Goal: Transaction & Acquisition: Purchase product/service

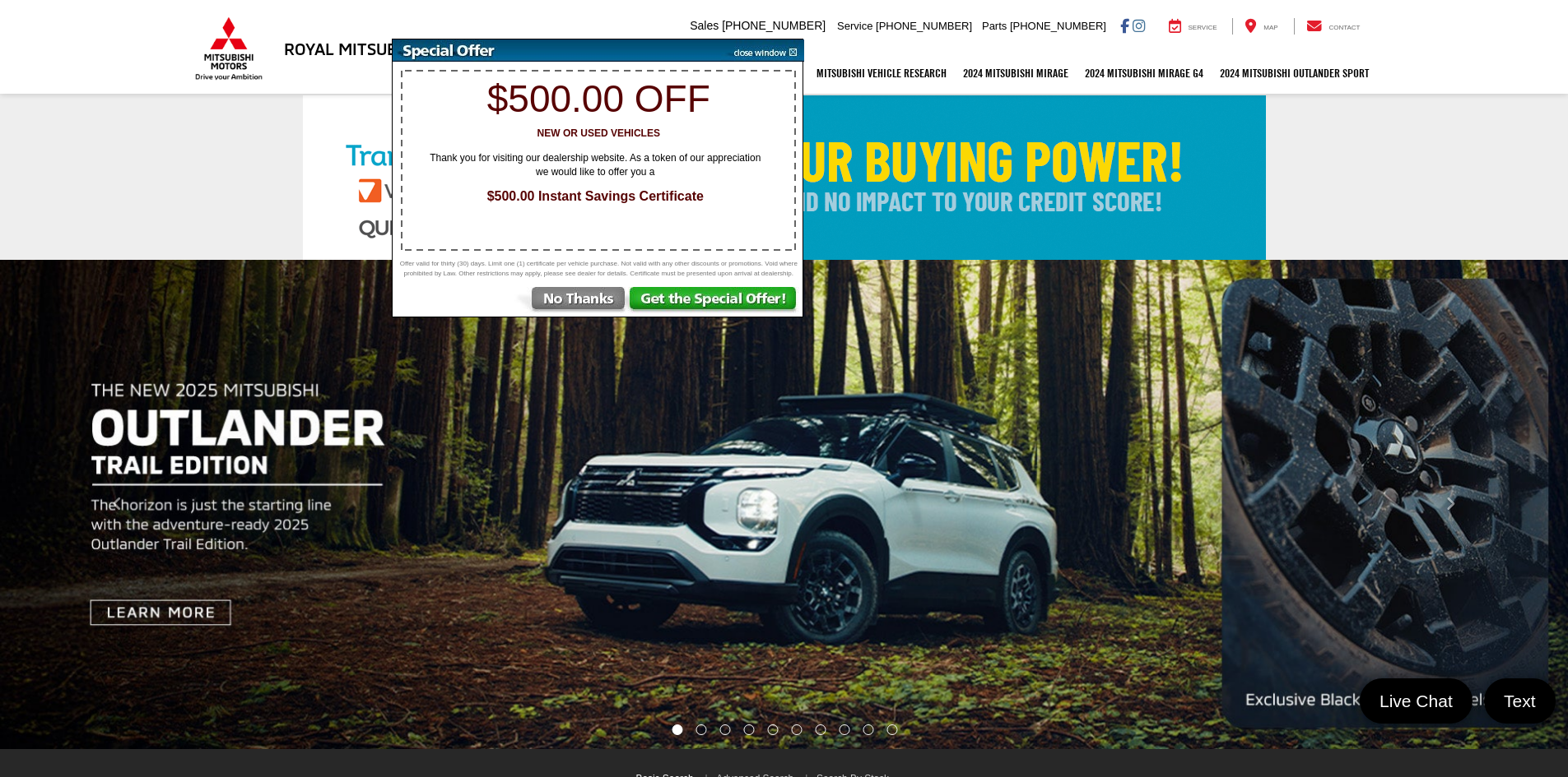
select select "Mitsubishi"
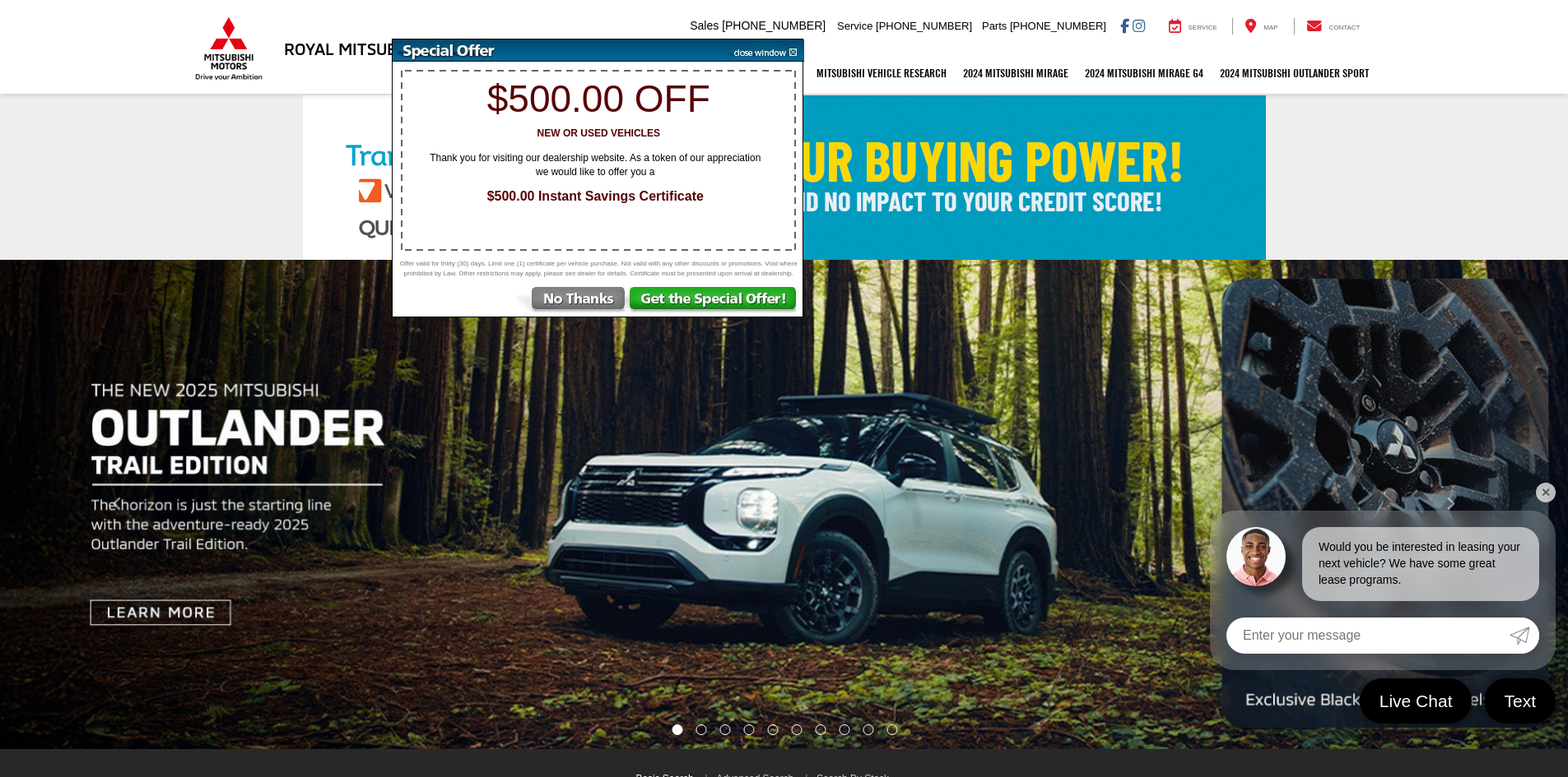
click at [791, 53] on img at bounding box center [763, 50] width 83 height 22
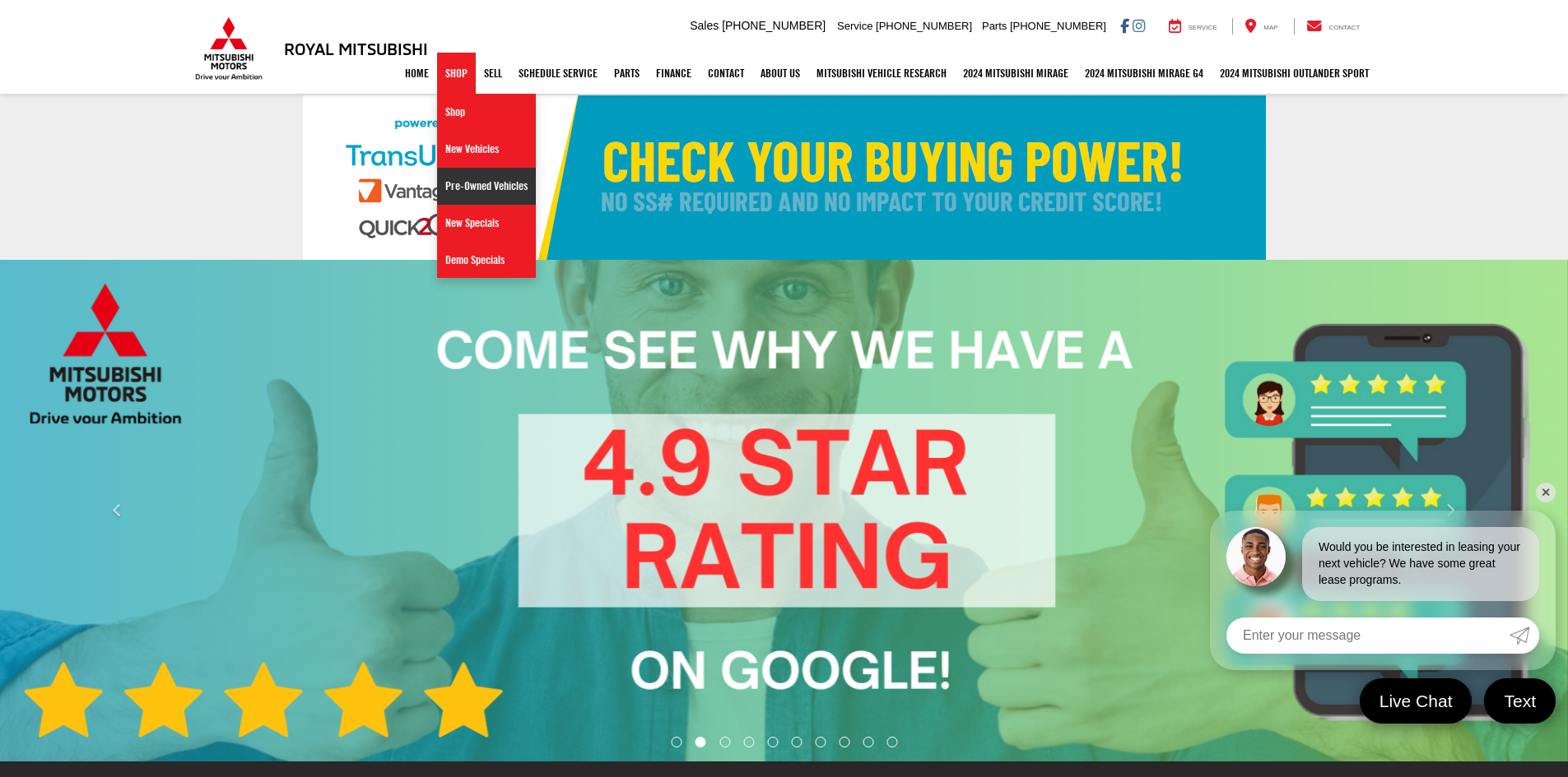
click at [474, 186] on link "Pre-Owned Vehicles" at bounding box center [486, 186] width 99 height 37
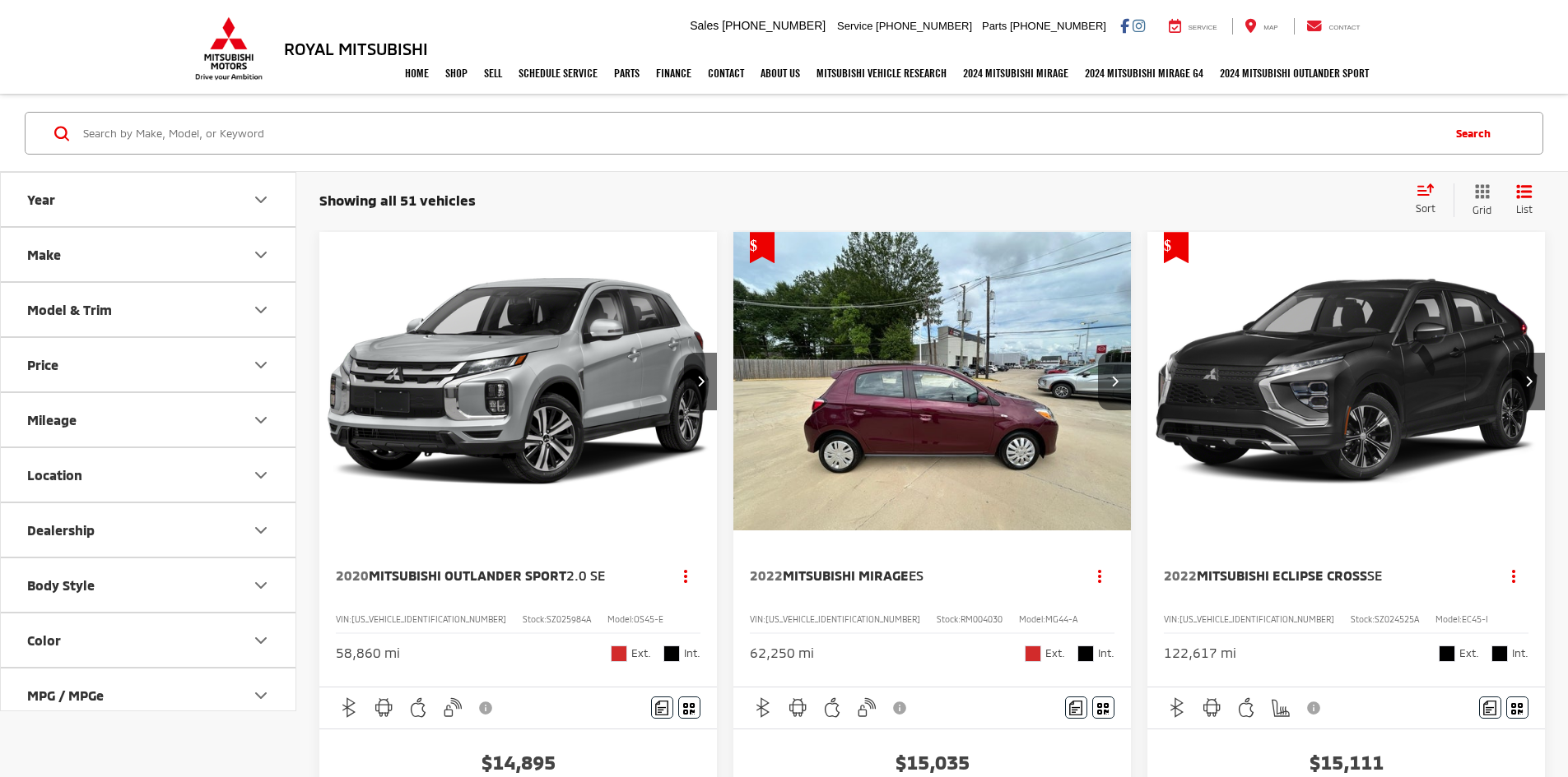
click at [580, 122] on input "Search by Make, Model, or Keyword" at bounding box center [760, 133] width 1358 height 39
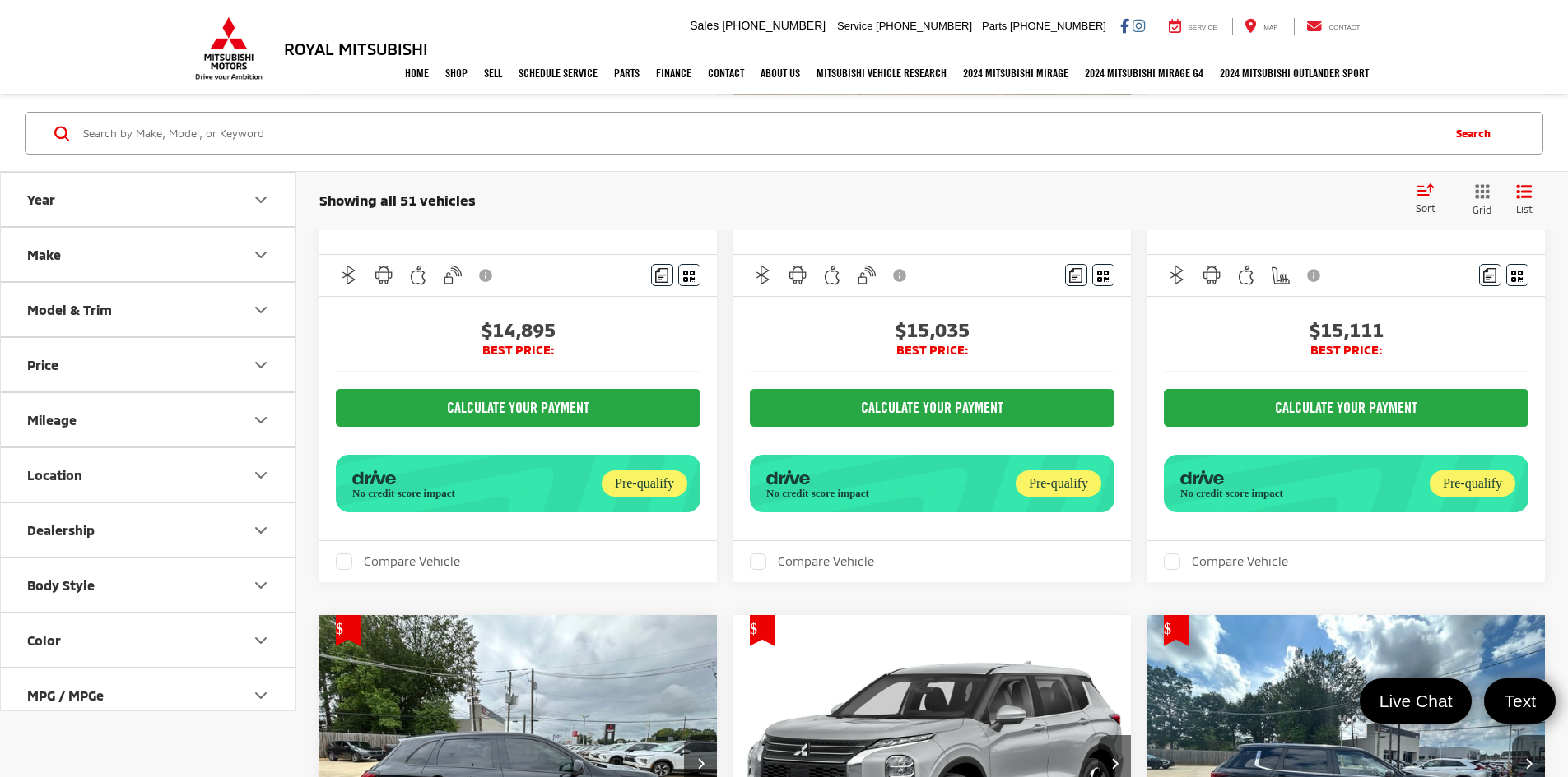
scroll to position [576, 0]
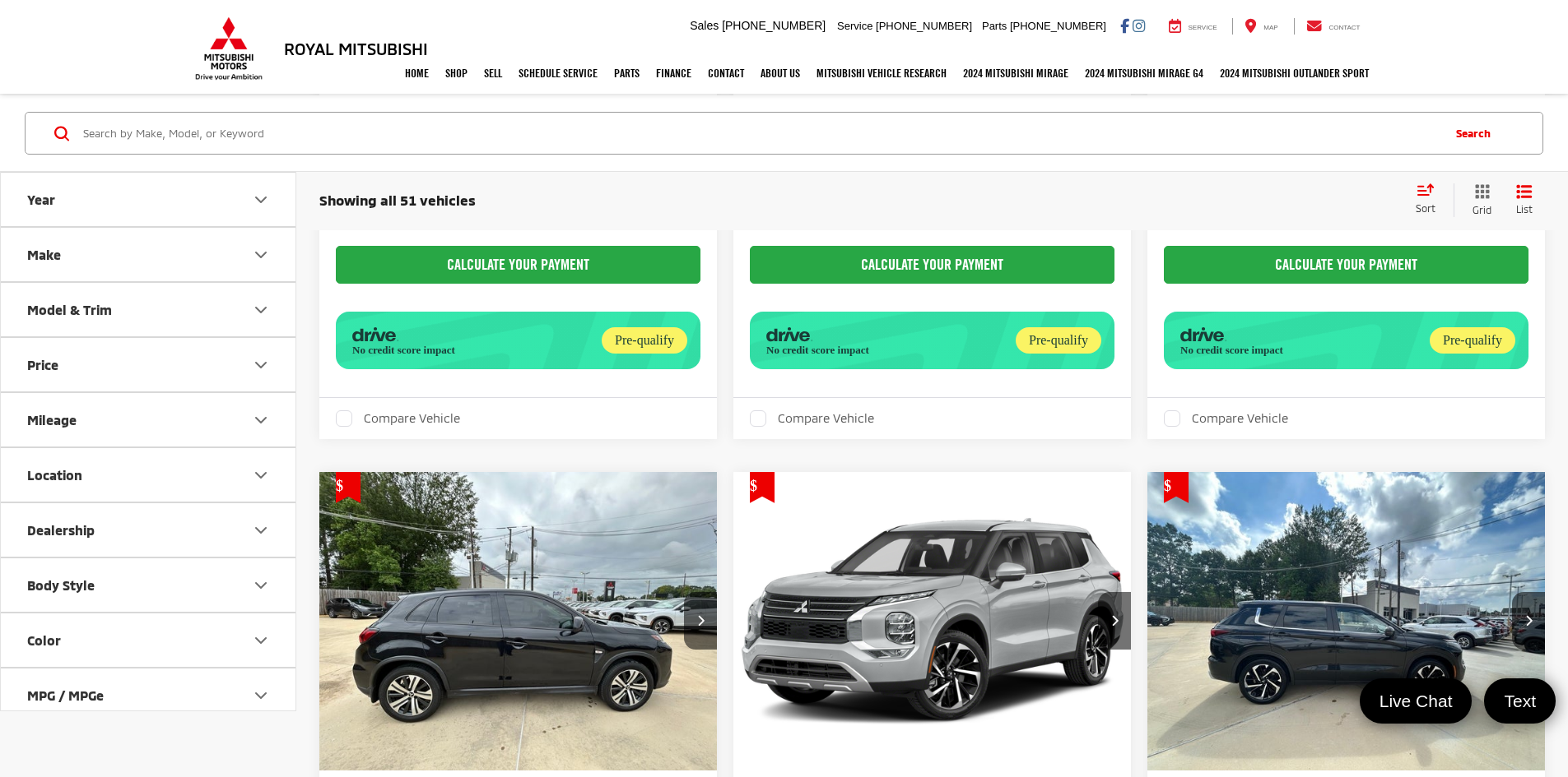
click at [94, 254] on button "Make" at bounding box center [149, 254] width 296 height 53
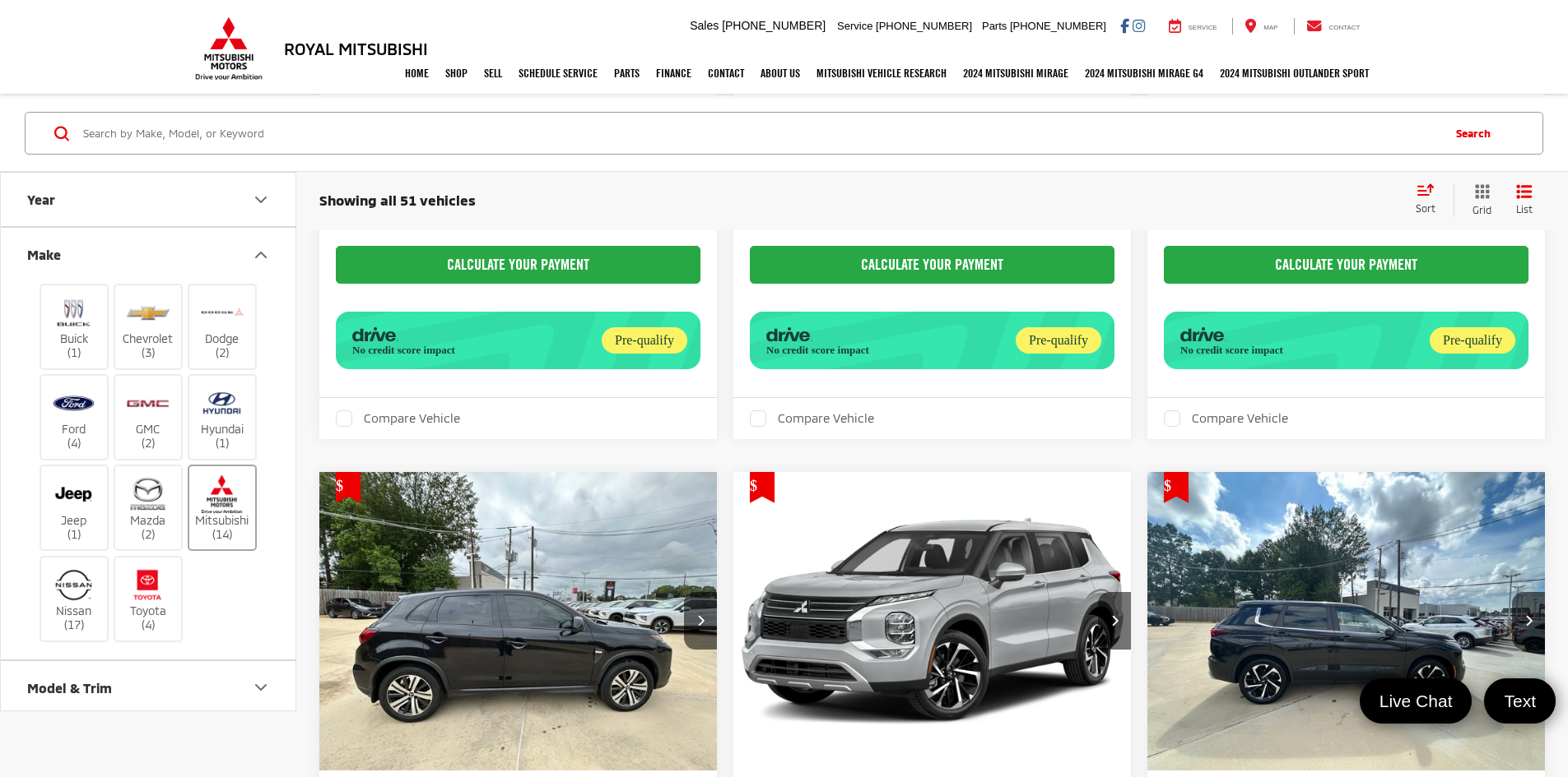
click at [211, 517] on label "Mitsubishi (14)" at bounding box center [222, 508] width 67 height 66
click at [0, 0] on input "Mitsubishi (14)" at bounding box center [0, 0] width 0 height 0
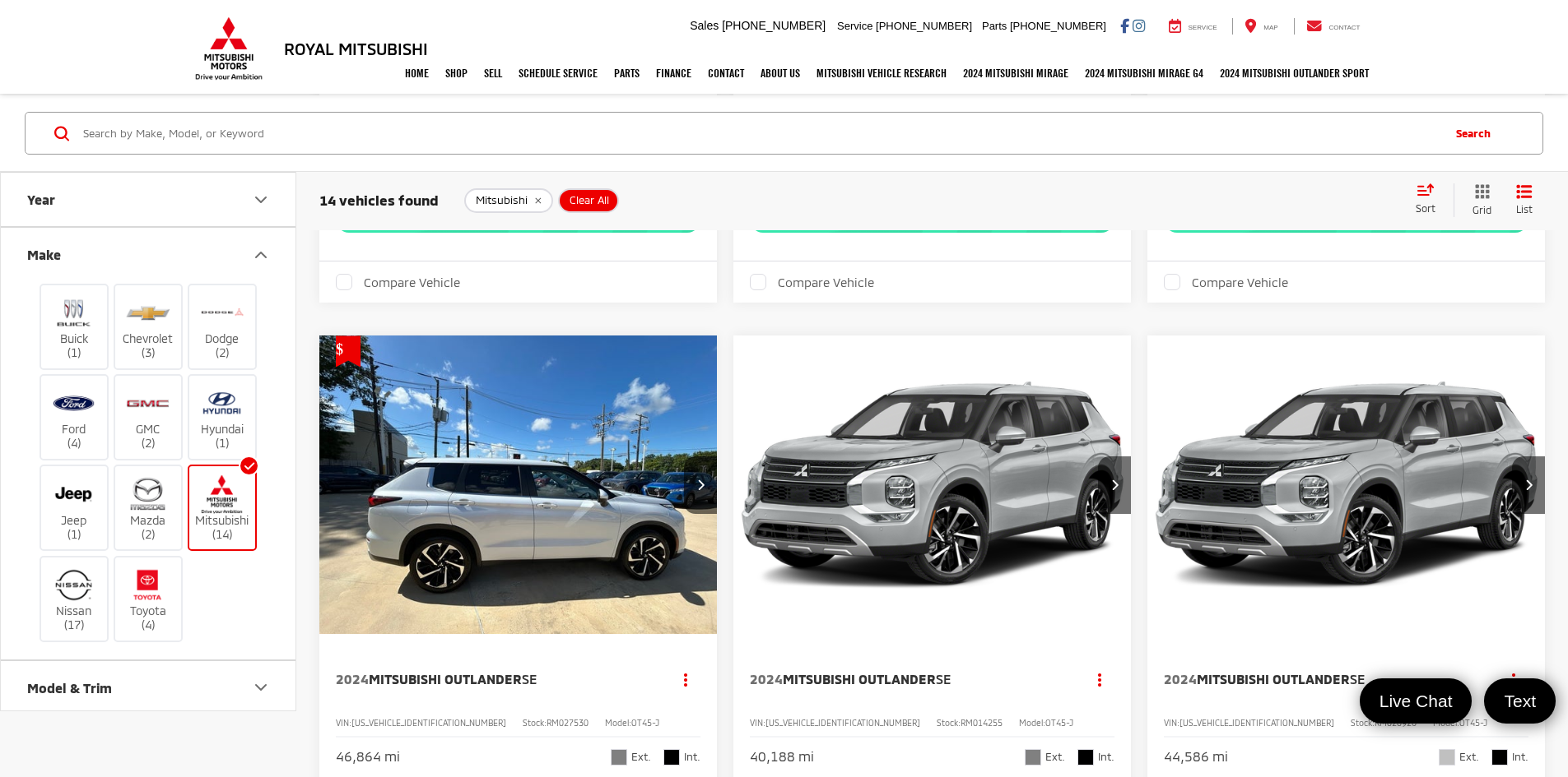
scroll to position [1480, 0]
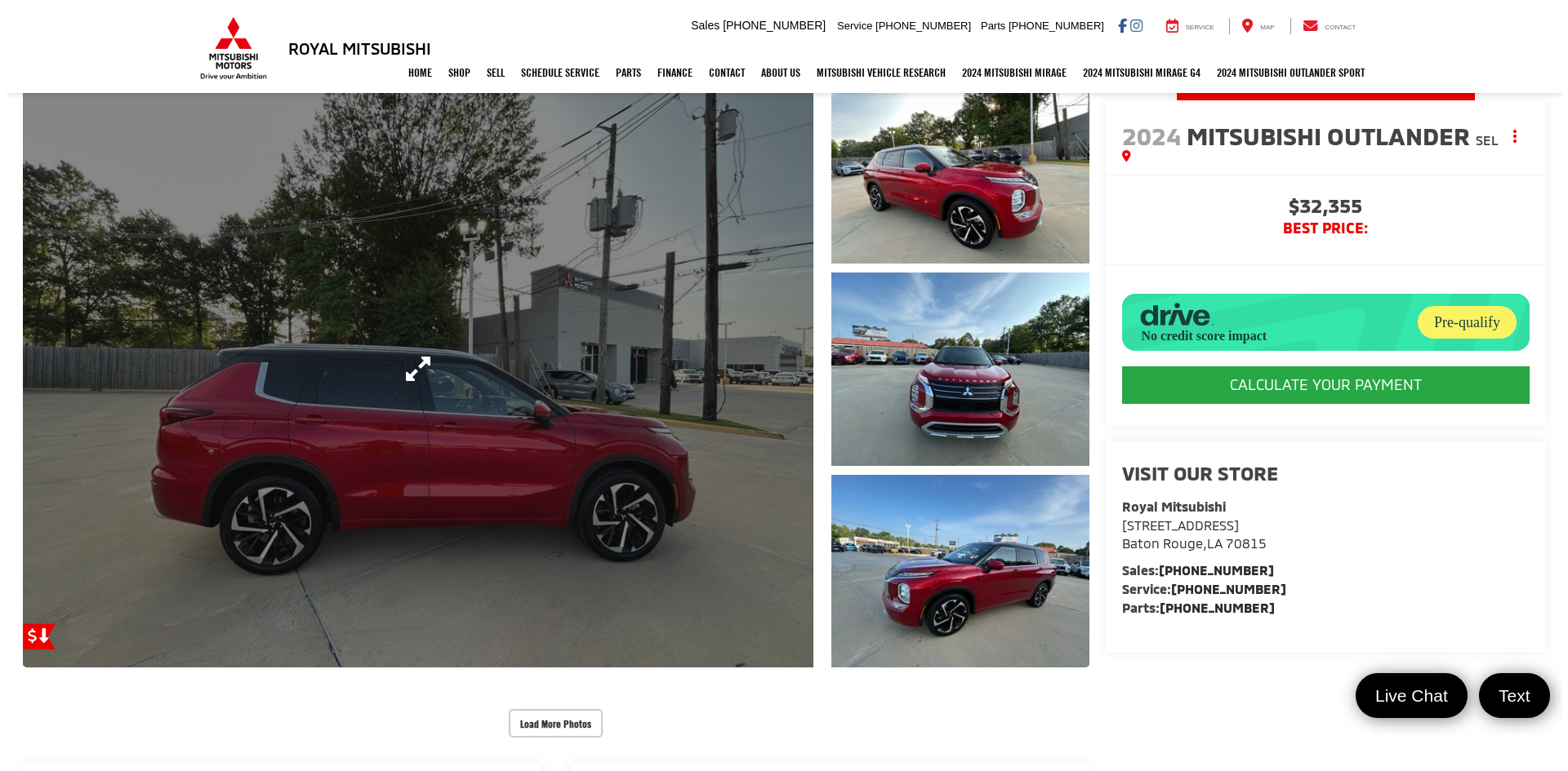
scroll to position [163, 0]
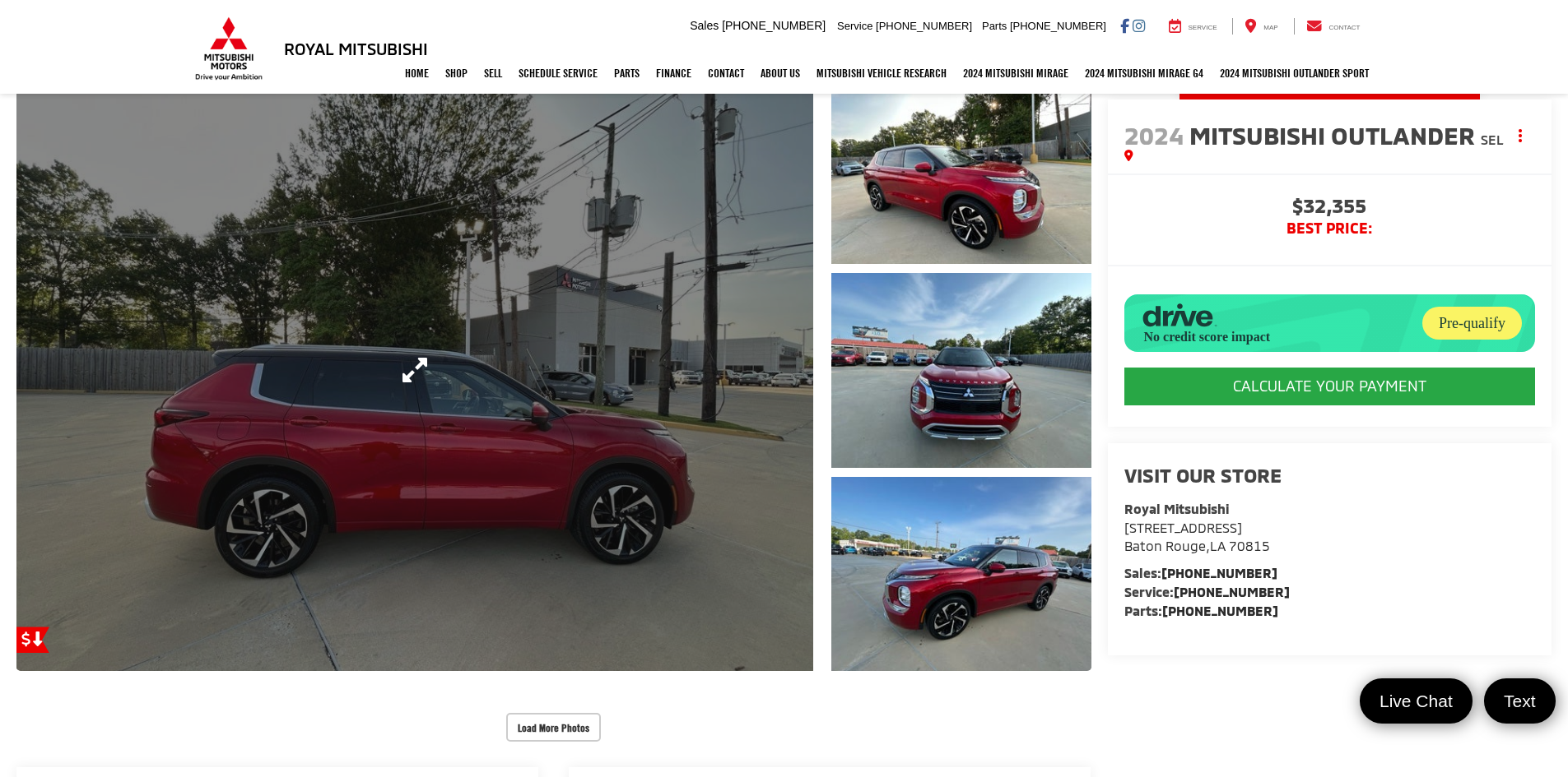
click at [559, 460] on link "Expand Photo 0" at bounding box center [415, 370] width 797 height 602
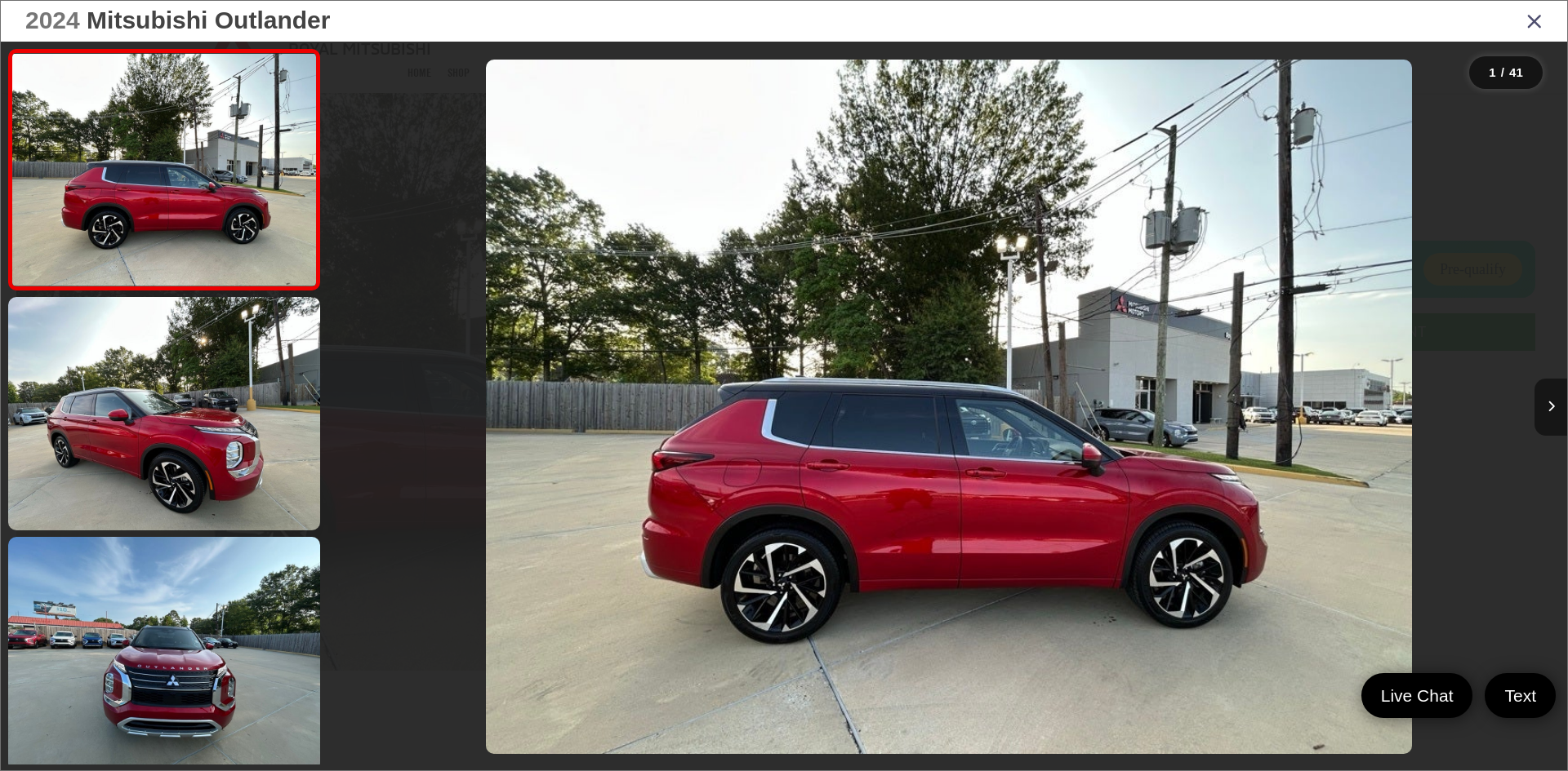
click at [1552, 424] on button "Next image" at bounding box center [1551, 407] width 33 height 57
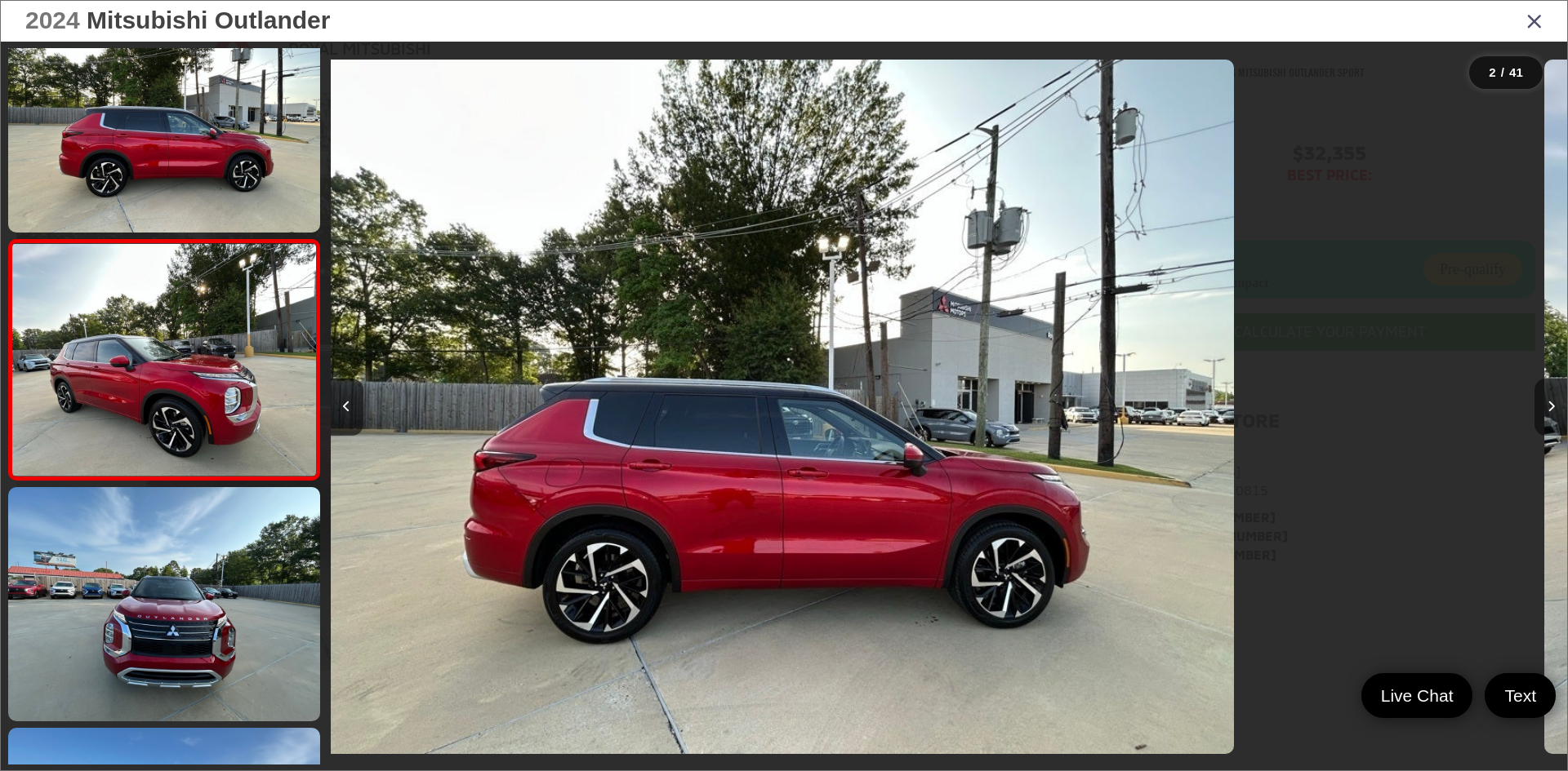
scroll to position [50, 0]
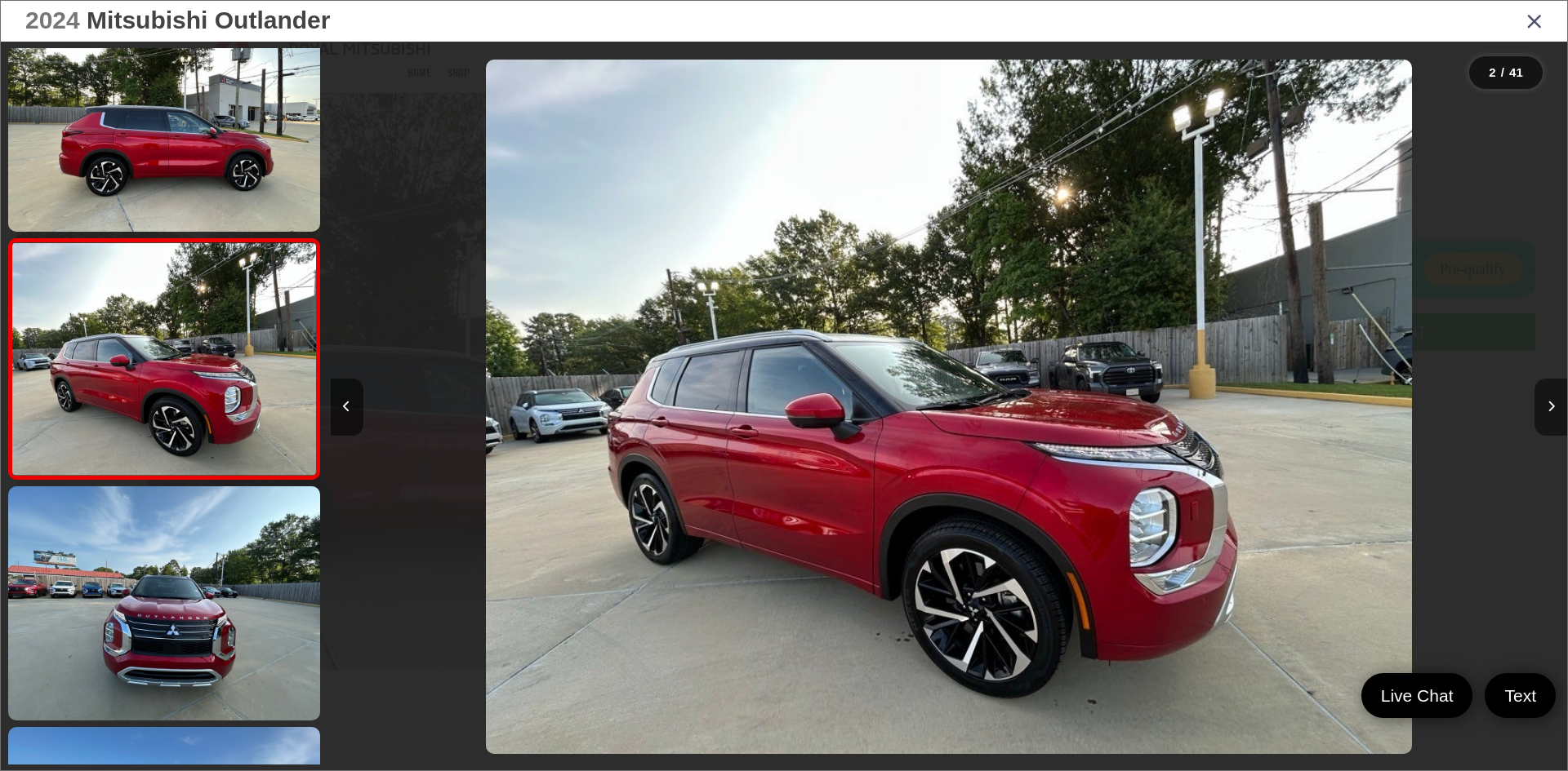
click at [1552, 424] on button "Next image" at bounding box center [1551, 407] width 33 height 57
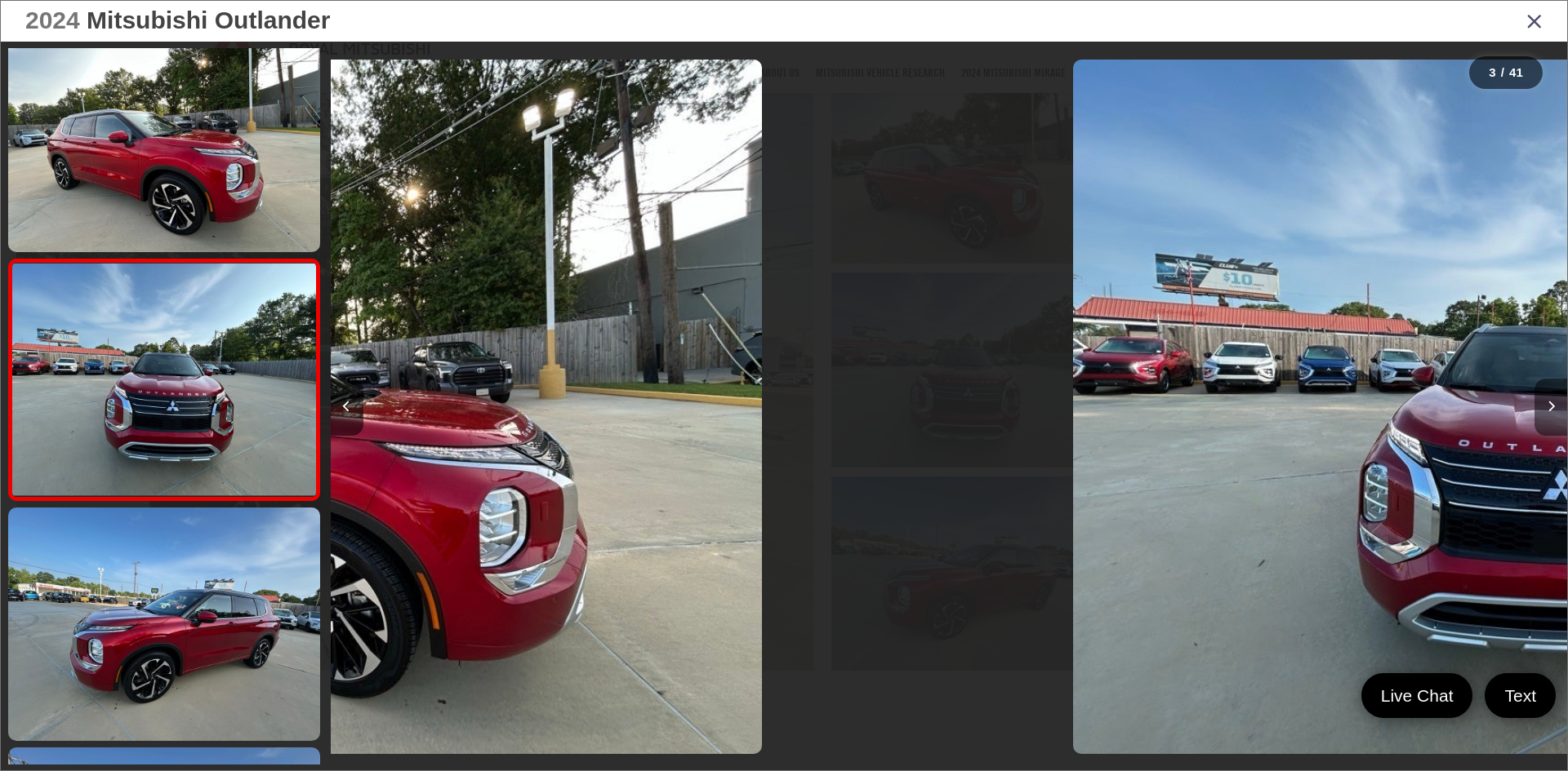
scroll to position [291, 0]
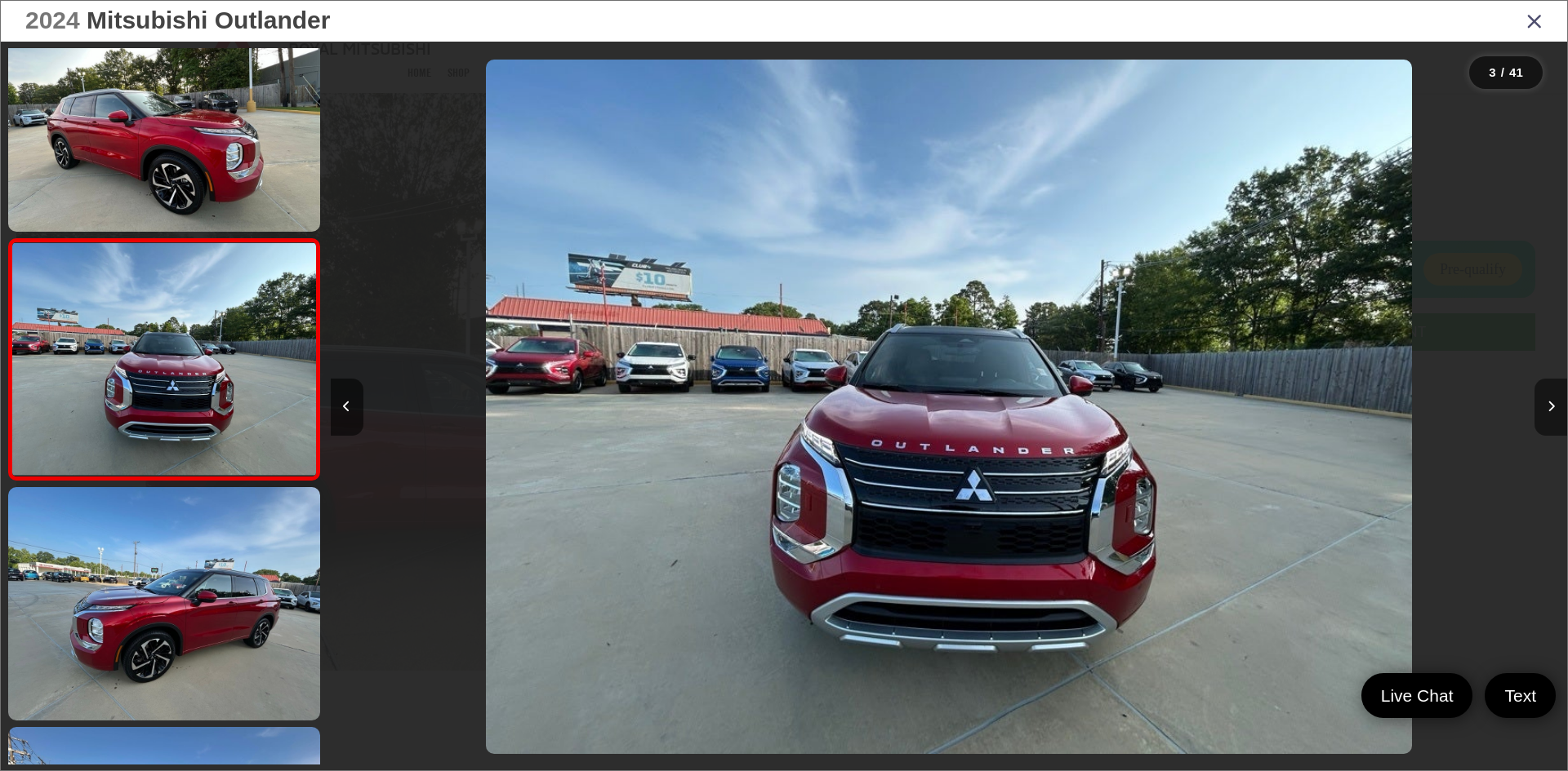
click at [1552, 424] on button "Next image" at bounding box center [1551, 407] width 33 height 57
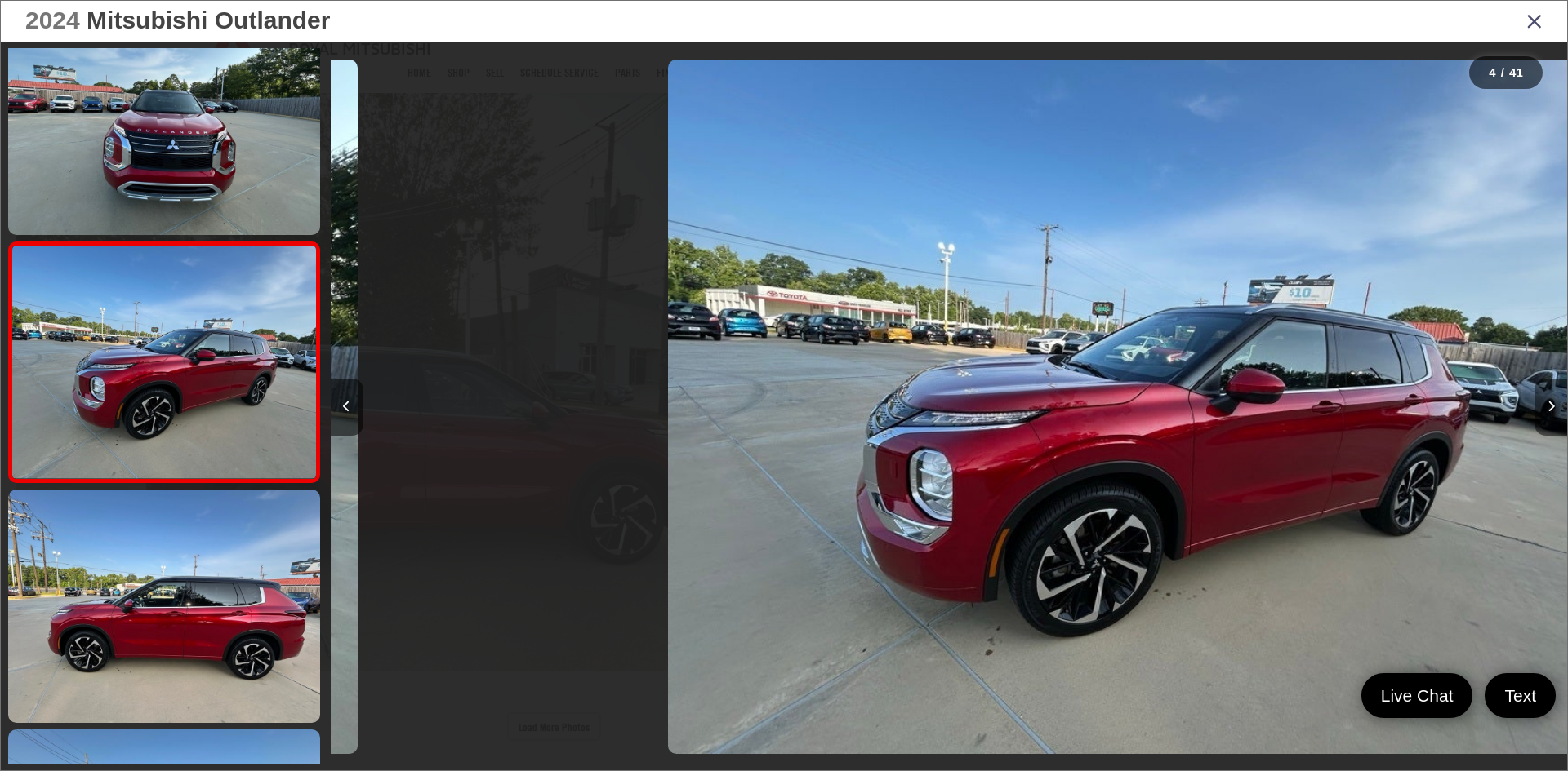
scroll to position [531, 0]
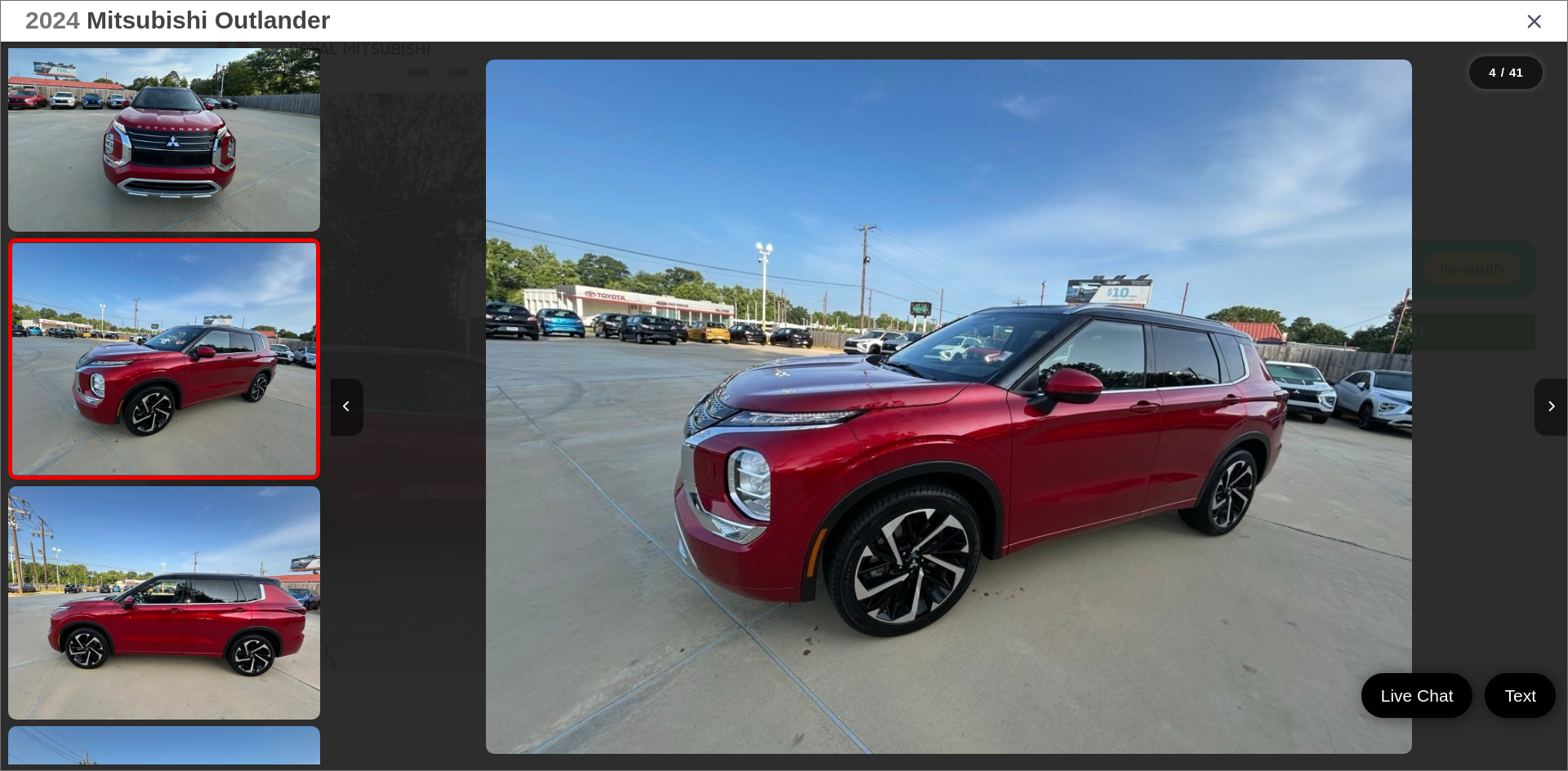
click at [1552, 424] on button "Next image" at bounding box center [1551, 407] width 33 height 57
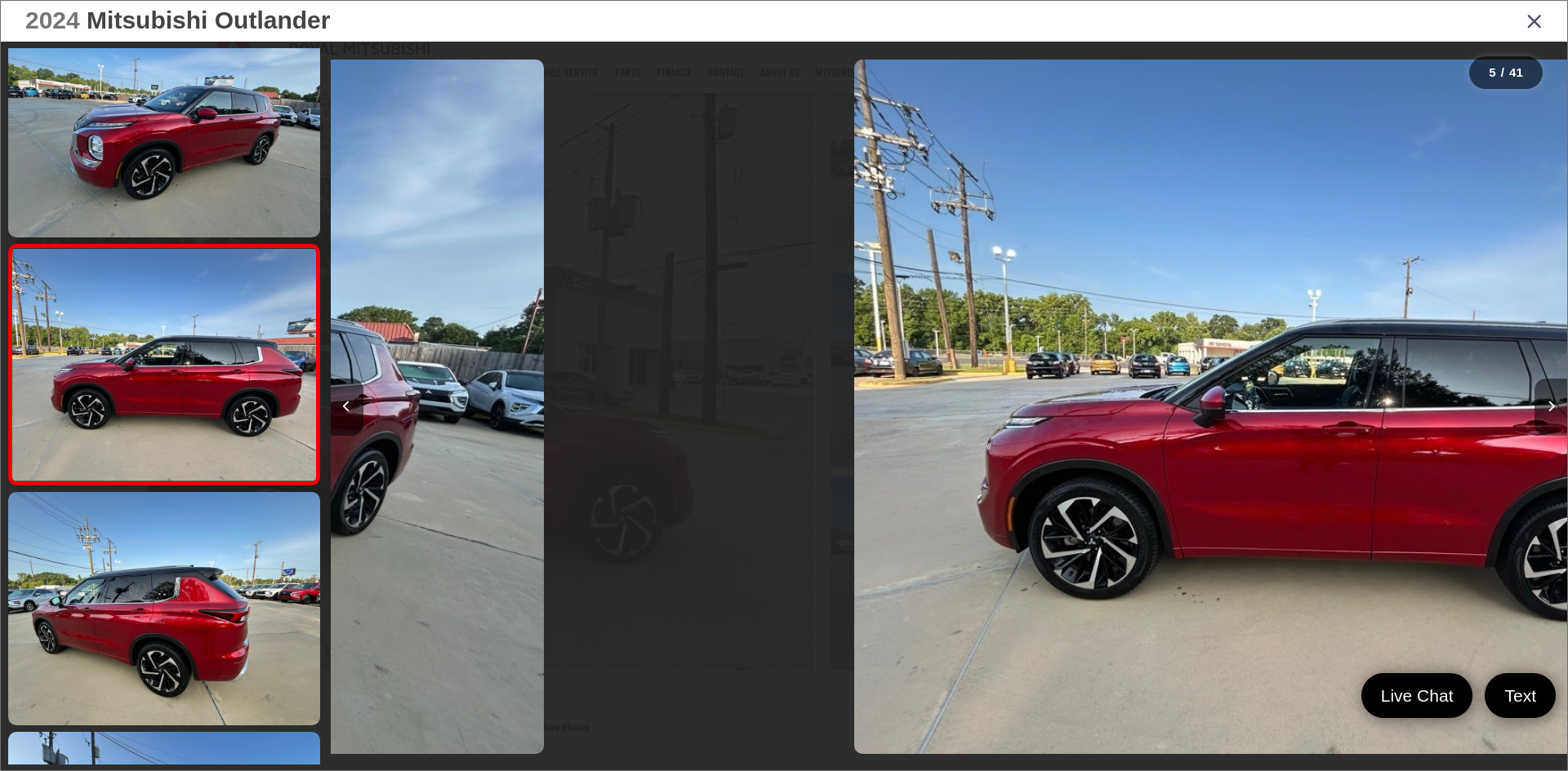
scroll to position [771, 0]
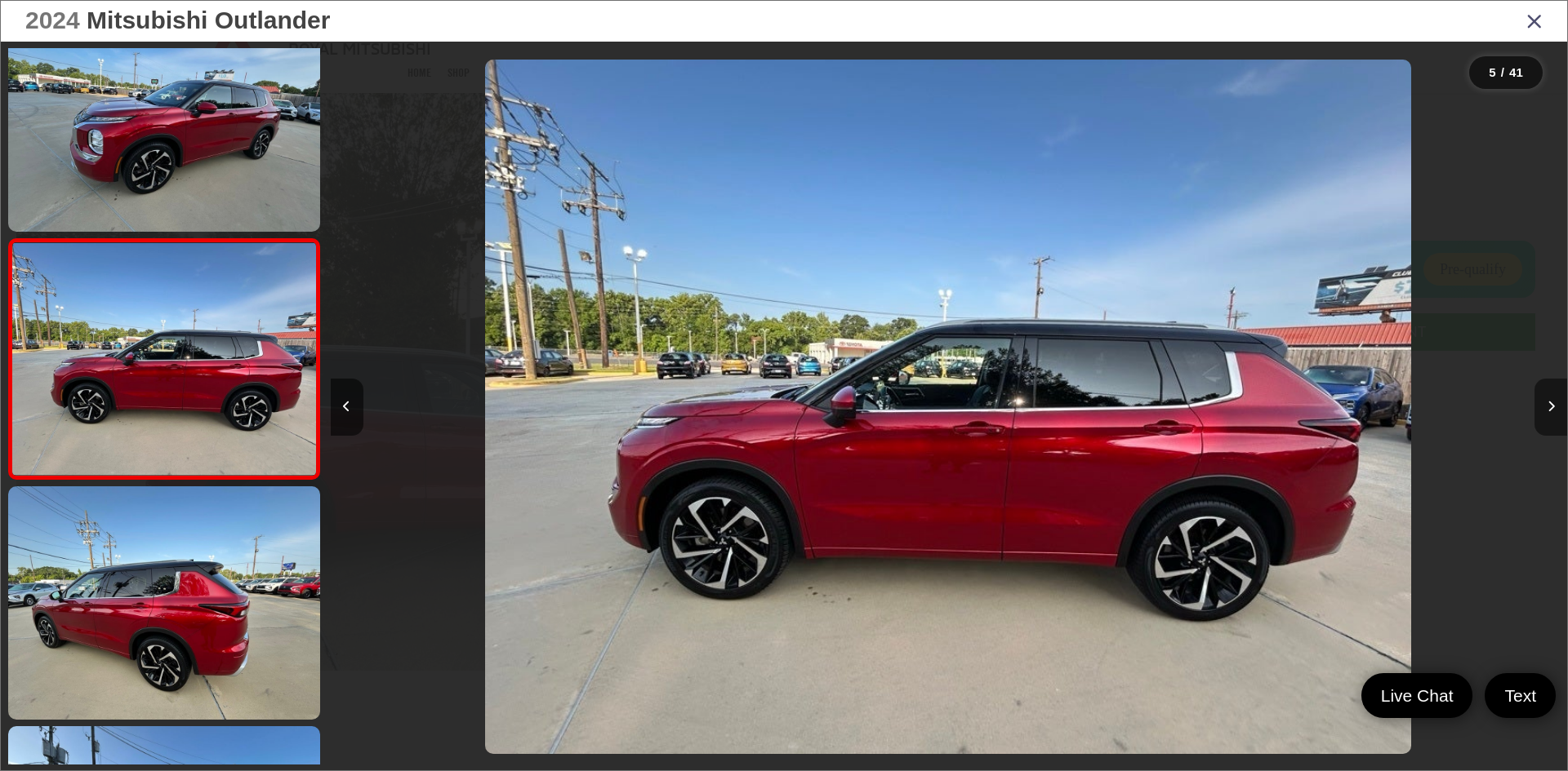
click at [1552, 424] on button "Next image" at bounding box center [1551, 407] width 33 height 57
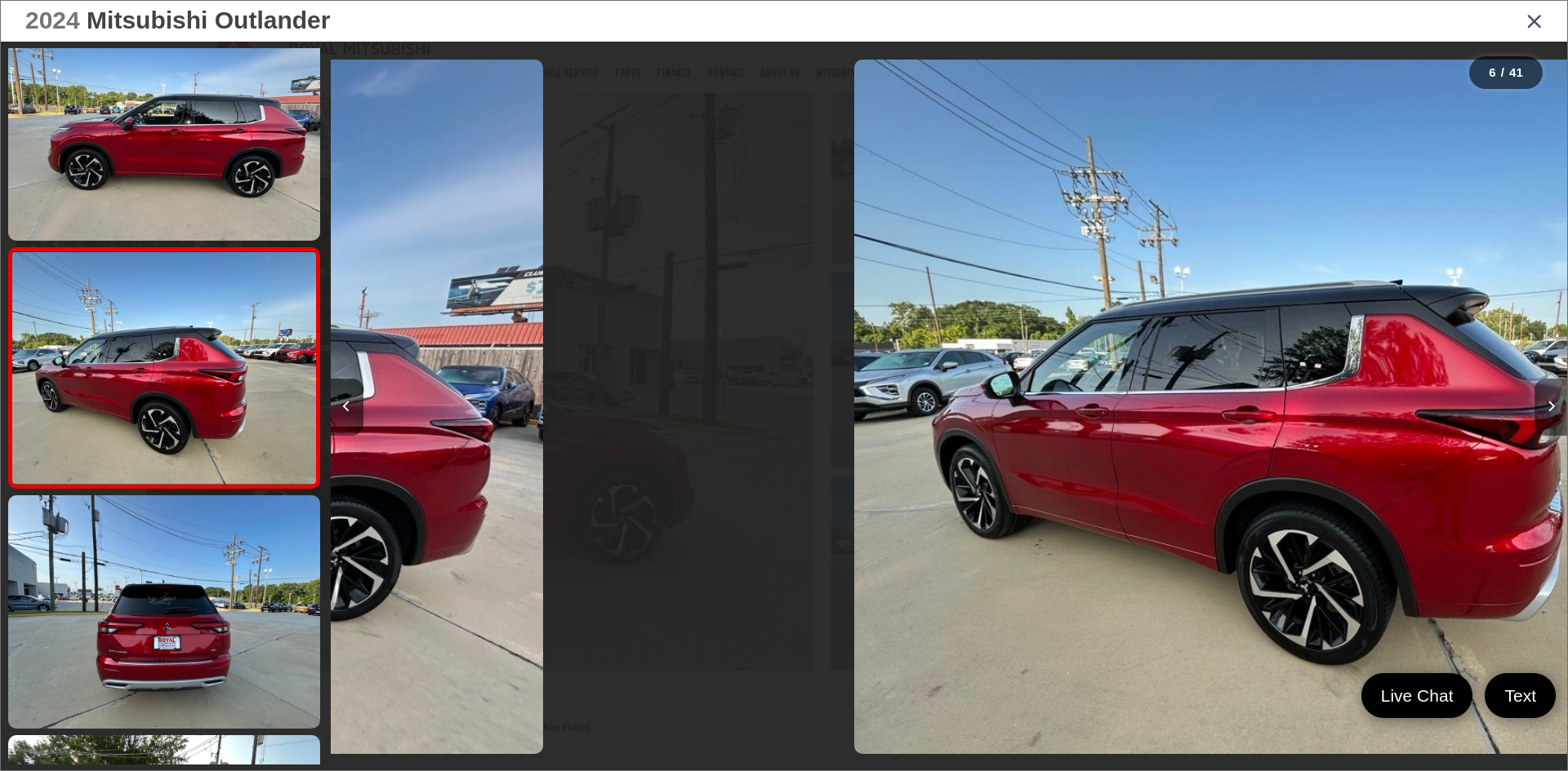
scroll to position [1012, 0]
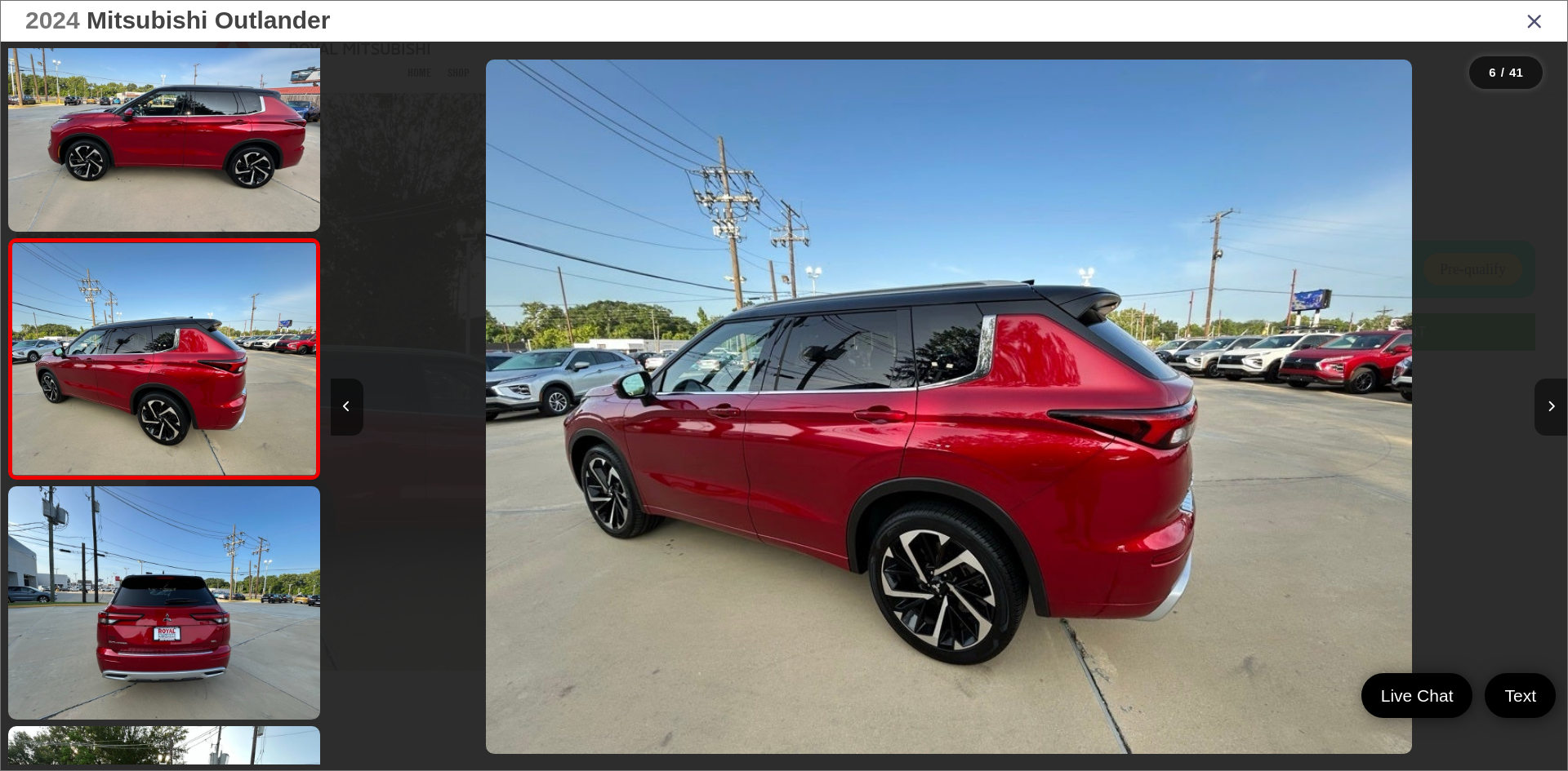
click at [1552, 424] on button "Next image" at bounding box center [1551, 407] width 33 height 57
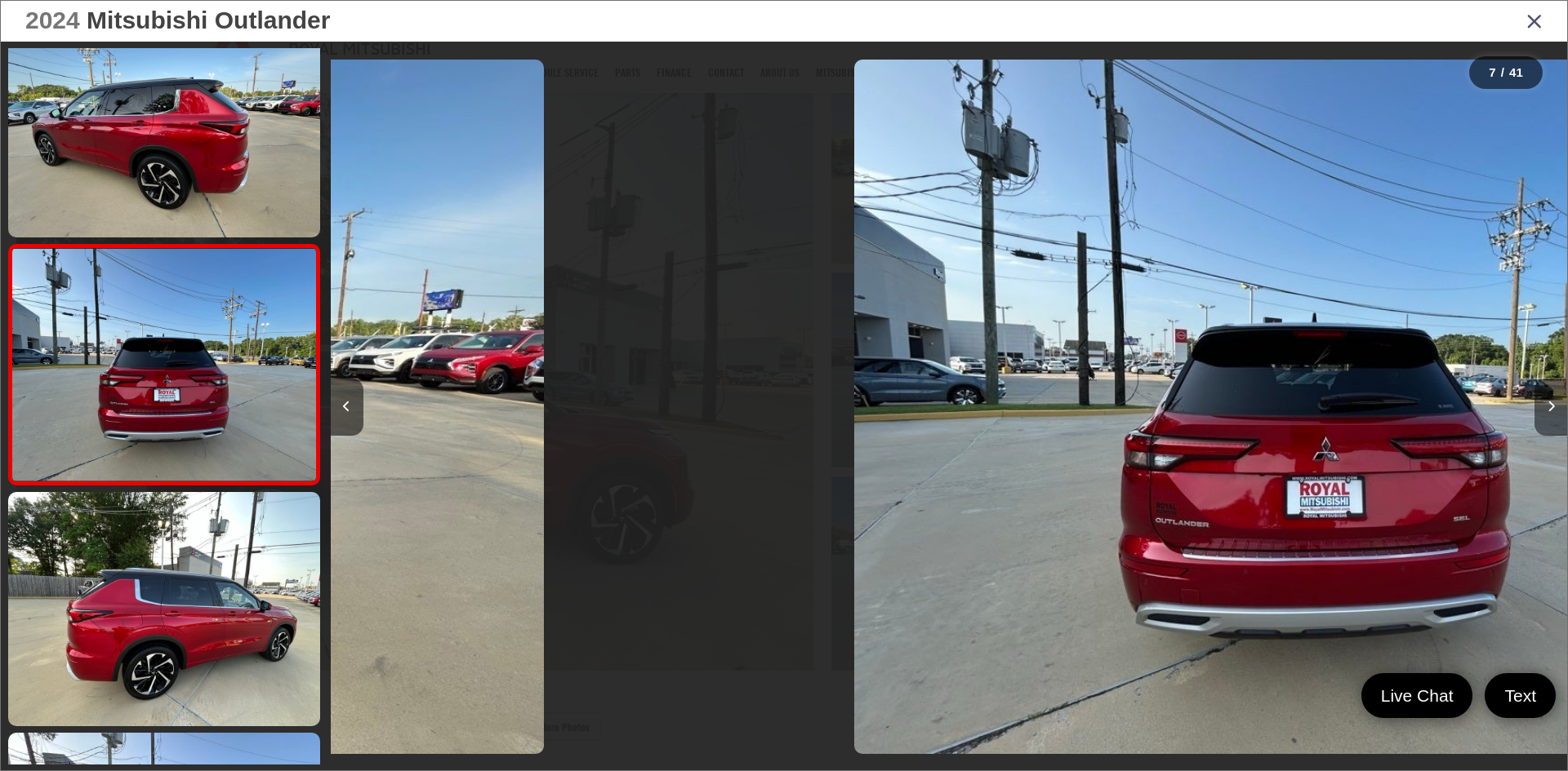
scroll to position [1251, 0]
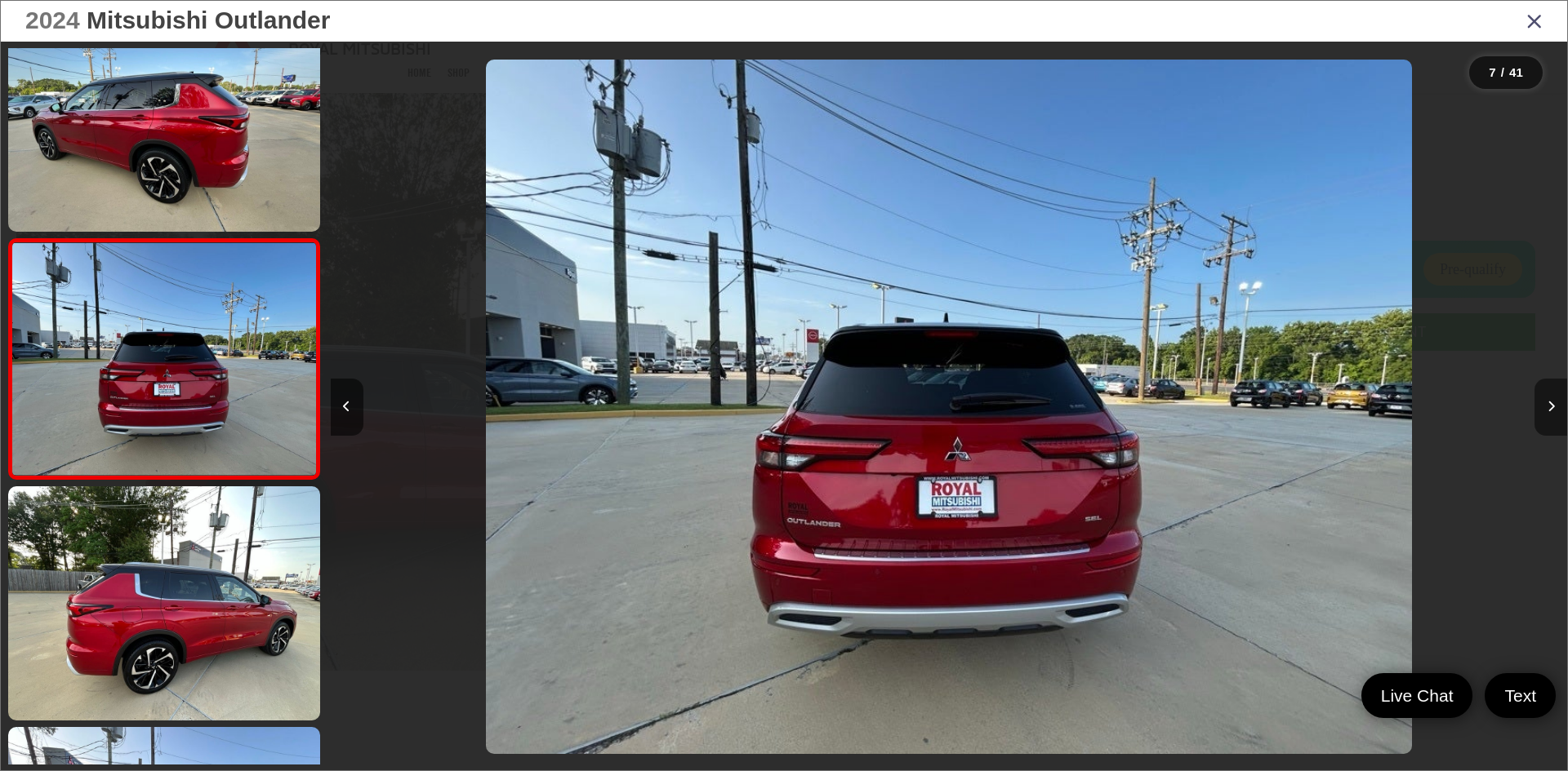
click at [1552, 424] on button "Next image" at bounding box center [1551, 407] width 33 height 57
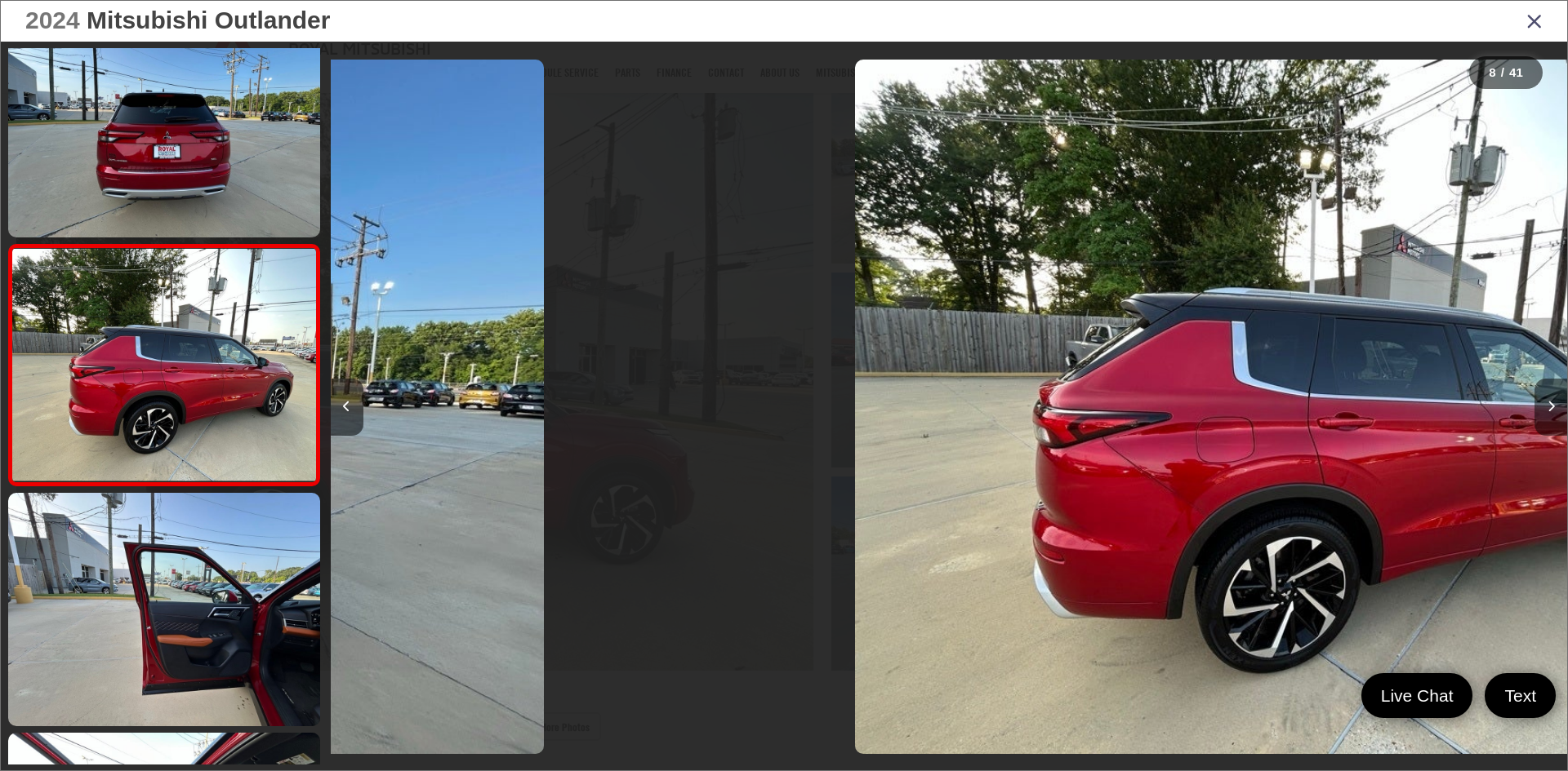
scroll to position [1492, 0]
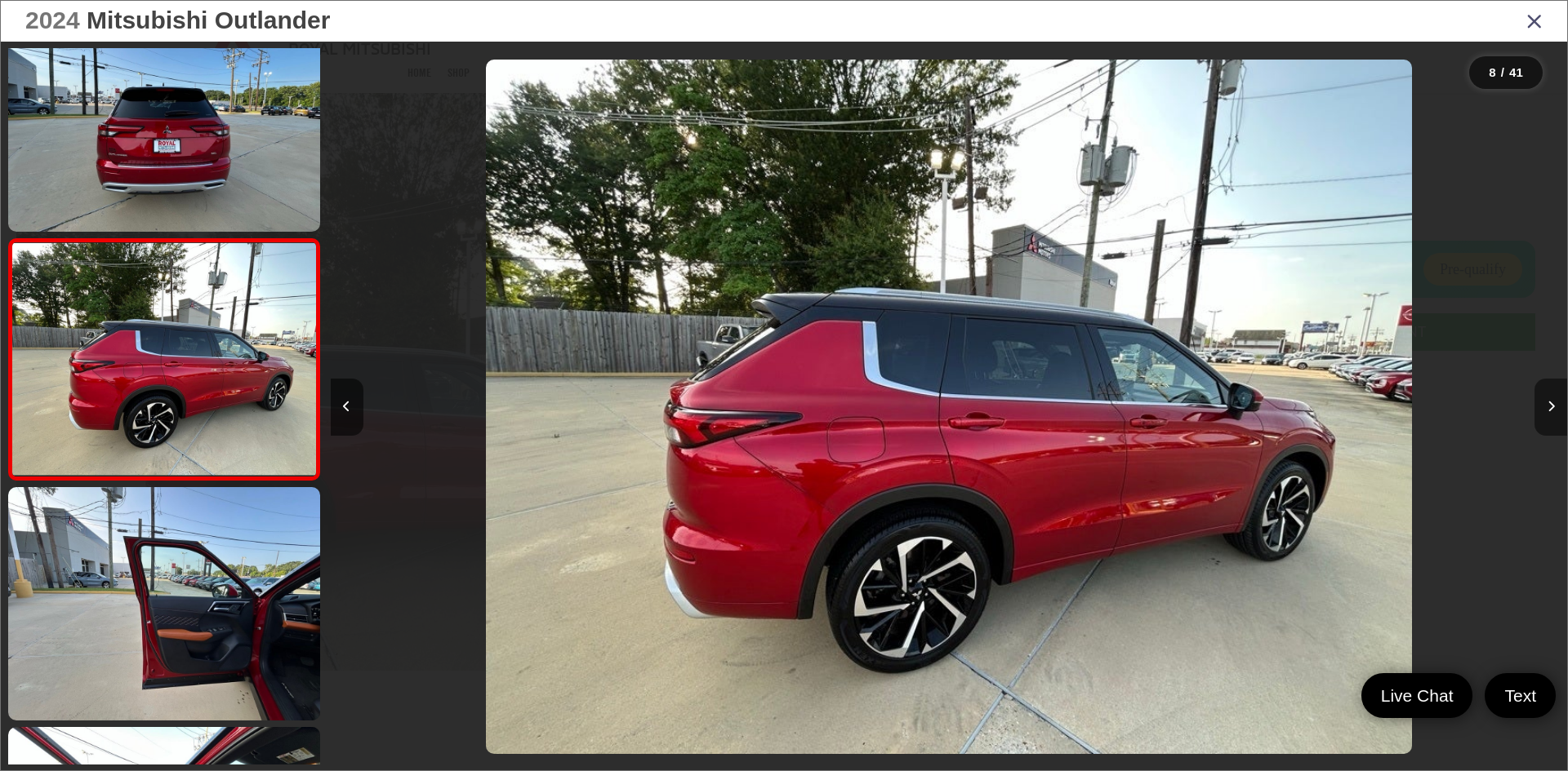
click at [1552, 424] on button "Next image" at bounding box center [1551, 407] width 33 height 57
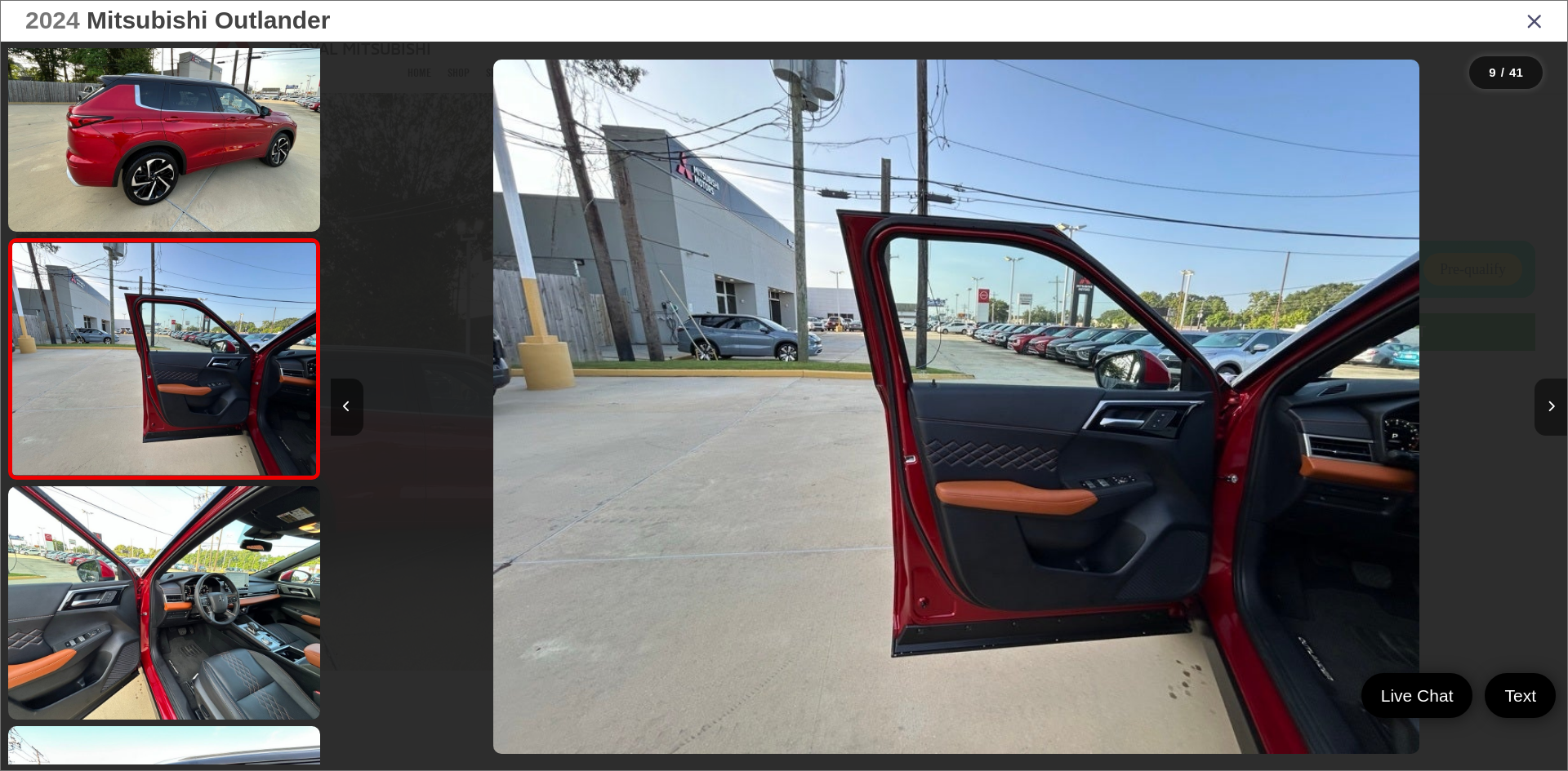
scroll to position [0, 9894]
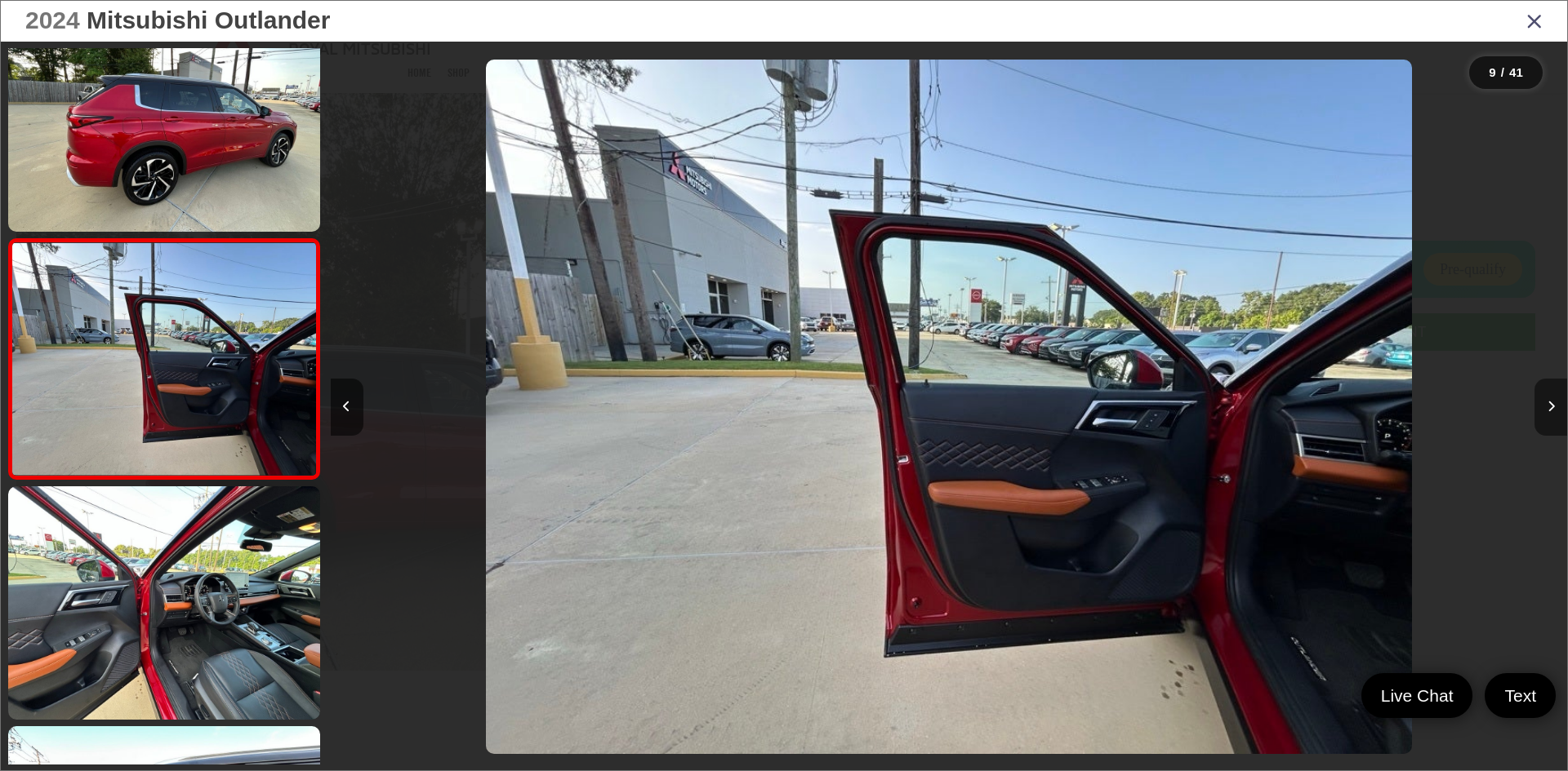
click at [1552, 424] on button "Next image" at bounding box center [1551, 407] width 33 height 57
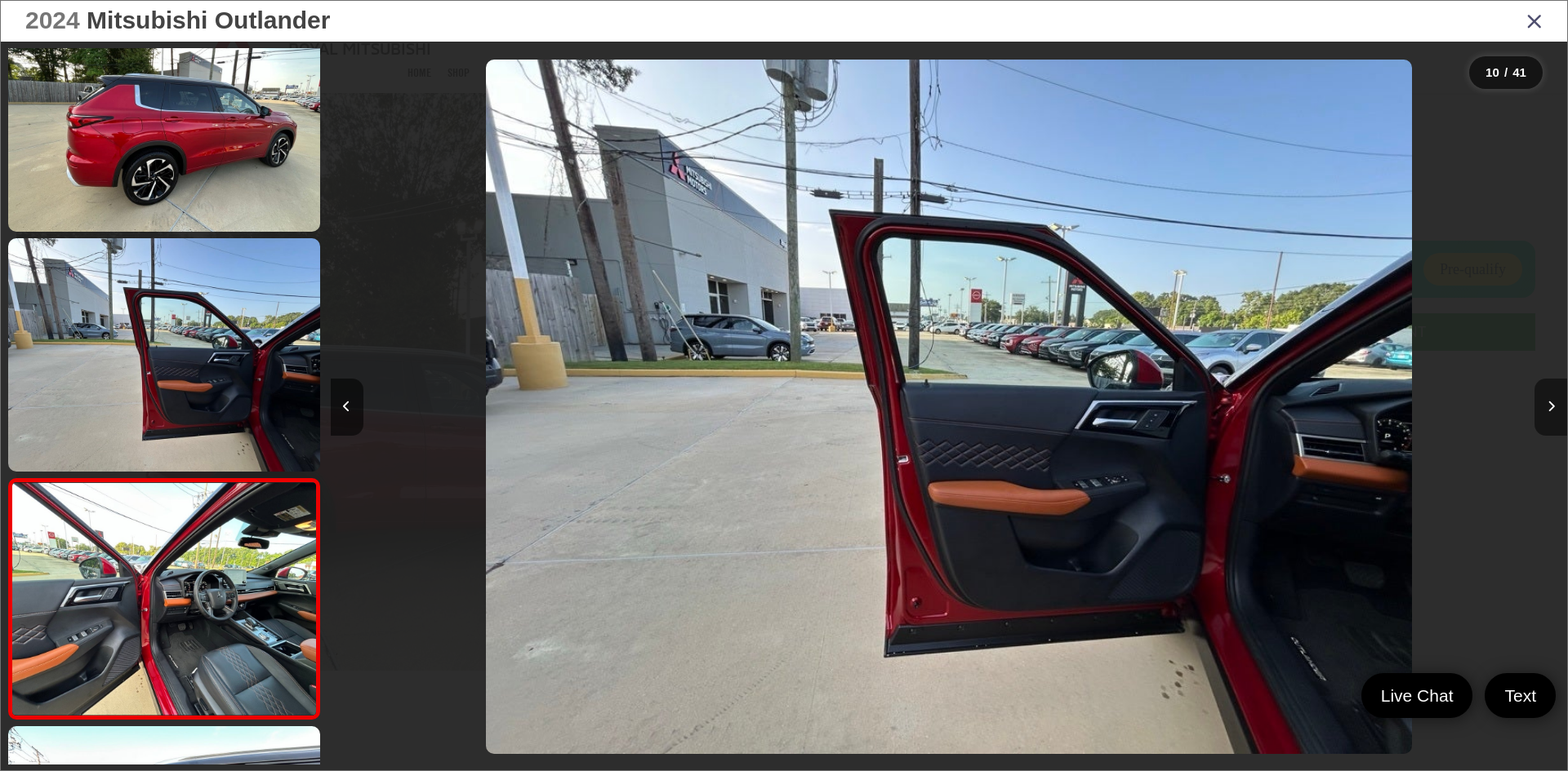
scroll to position [0, 0]
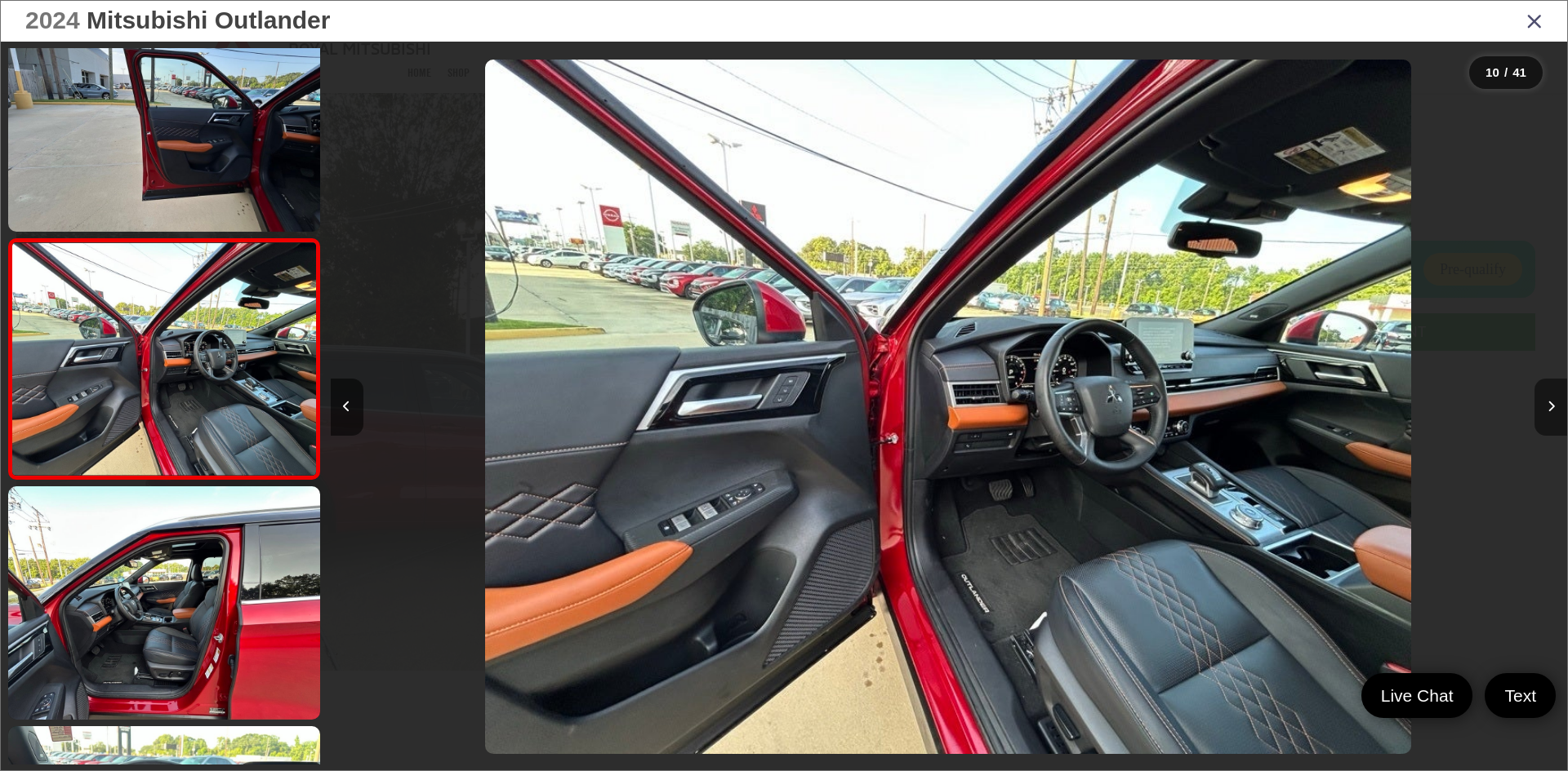
click at [1552, 424] on button "Next image" at bounding box center [1551, 407] width 33 height 57
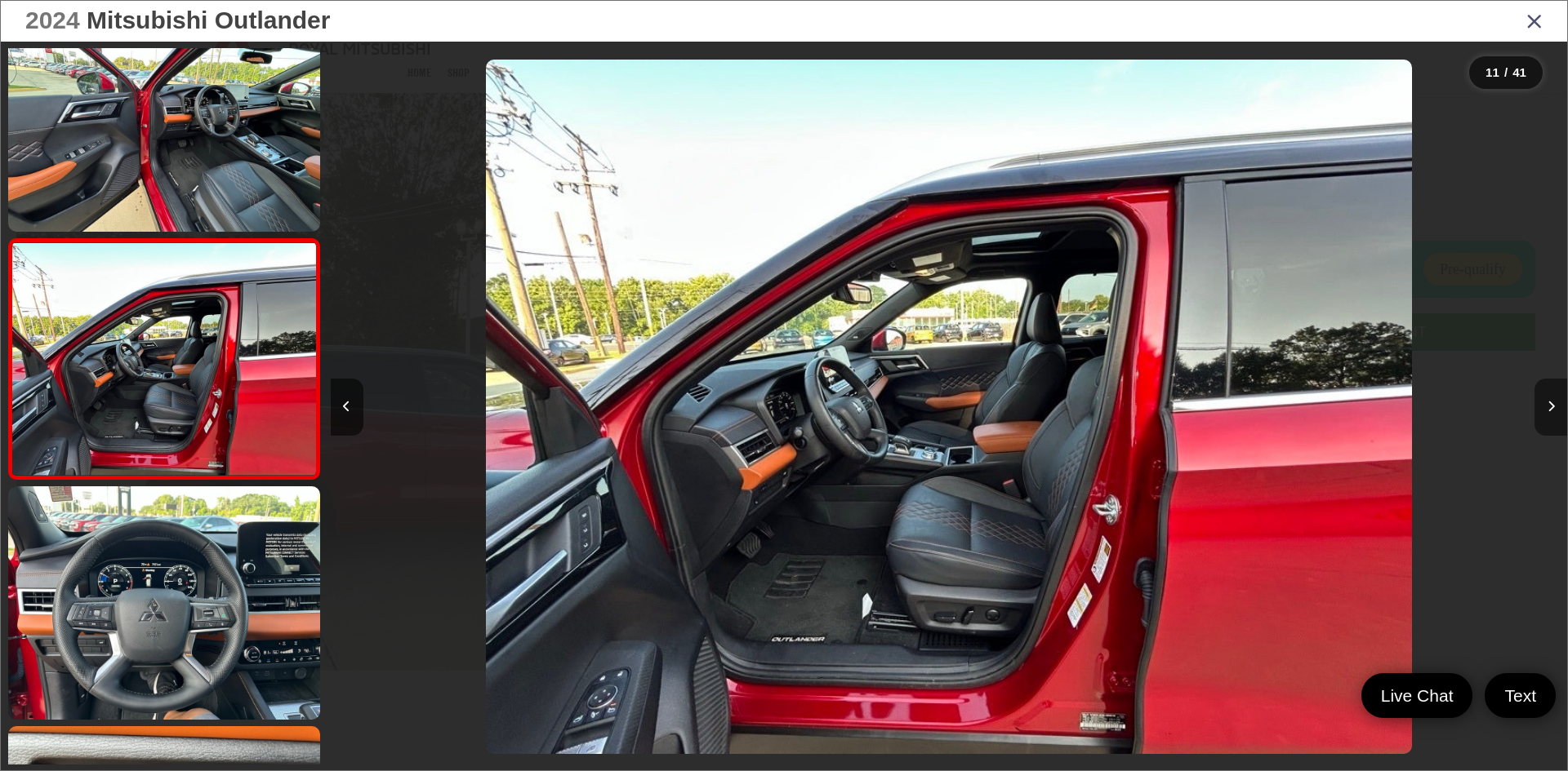
click at [1552, 424] on button "Next image" at bounding box center [1551, 407] width 33 height 57
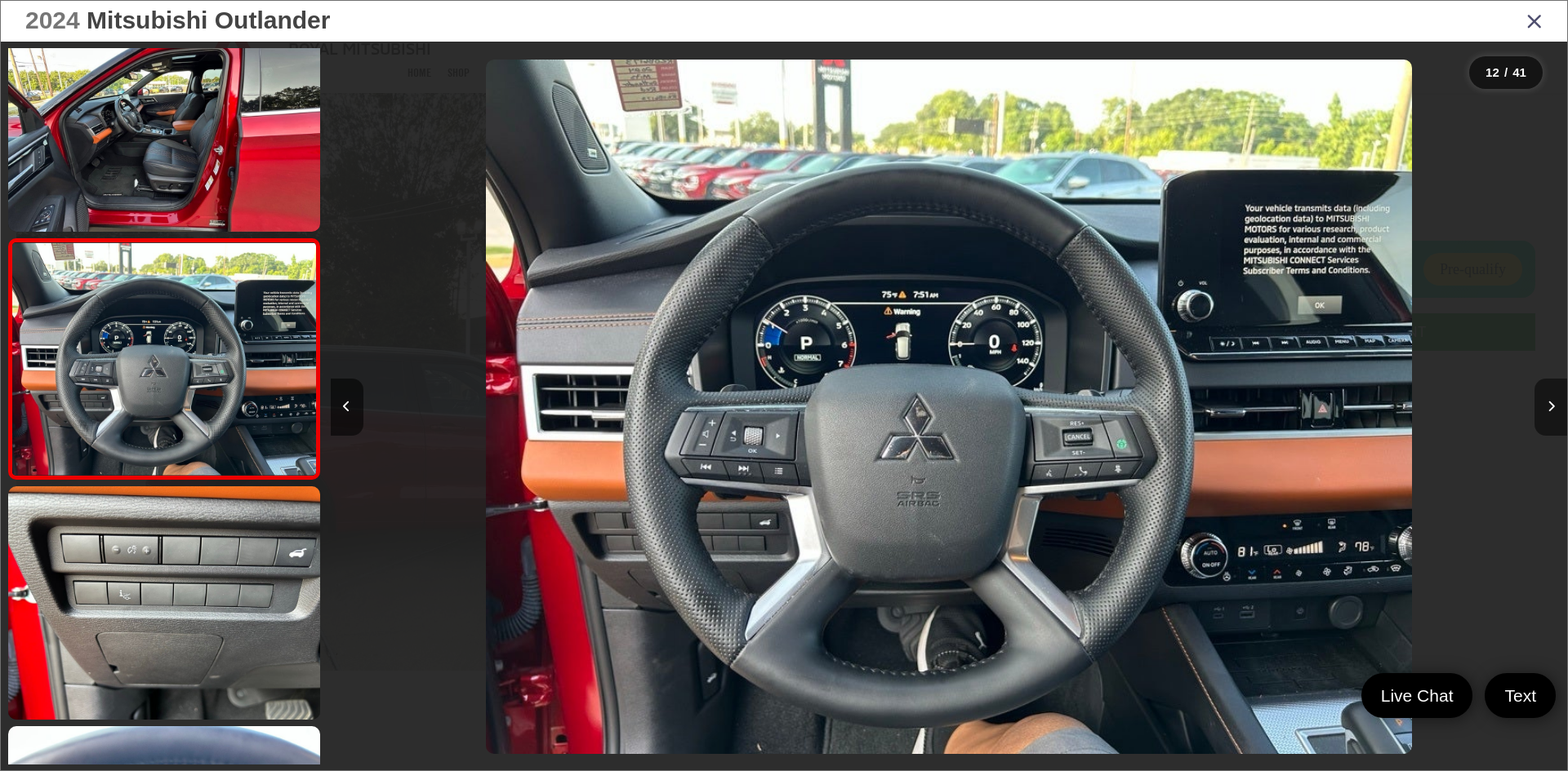
click at [1552, 424] on button "Next image" at bounding box center [1551, 407] width 33 height 57
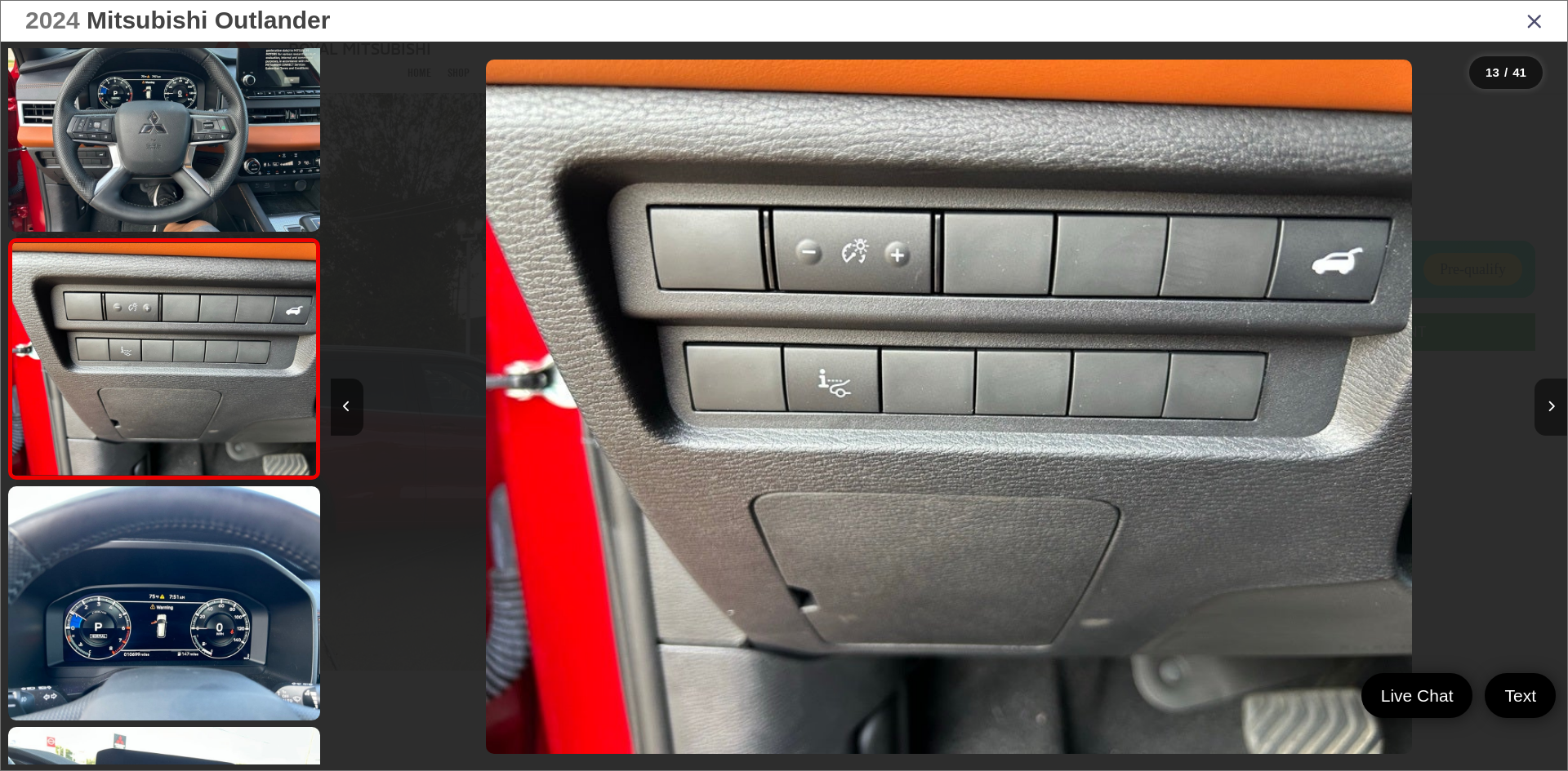
click at [1552, 424] on button "Next image" at bounding box center [1551, 407] width 33 height 57
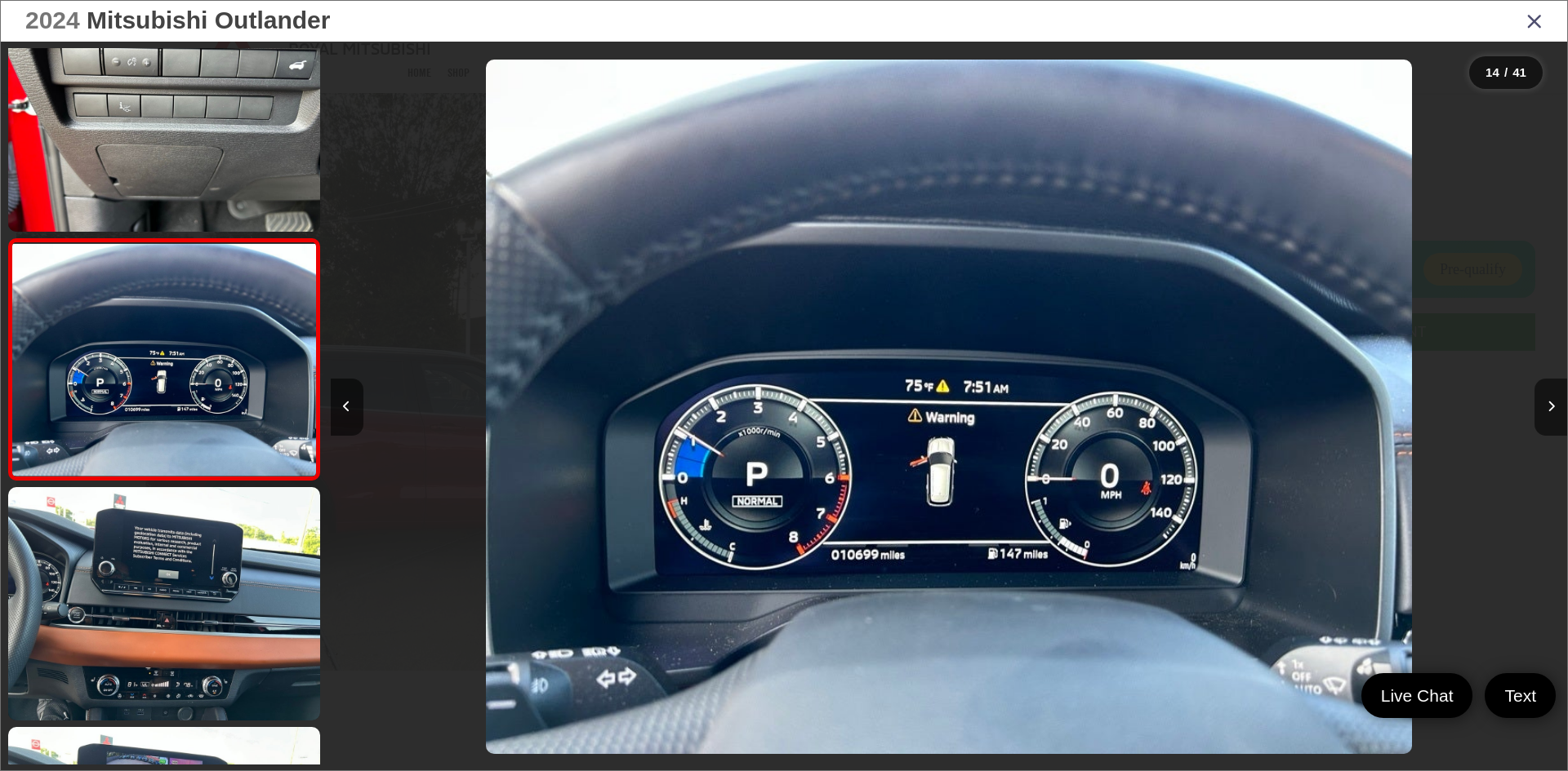
click at [1534, 19] on icon "Close gallery" at bounding box center [1534, 20] width 17 height 21
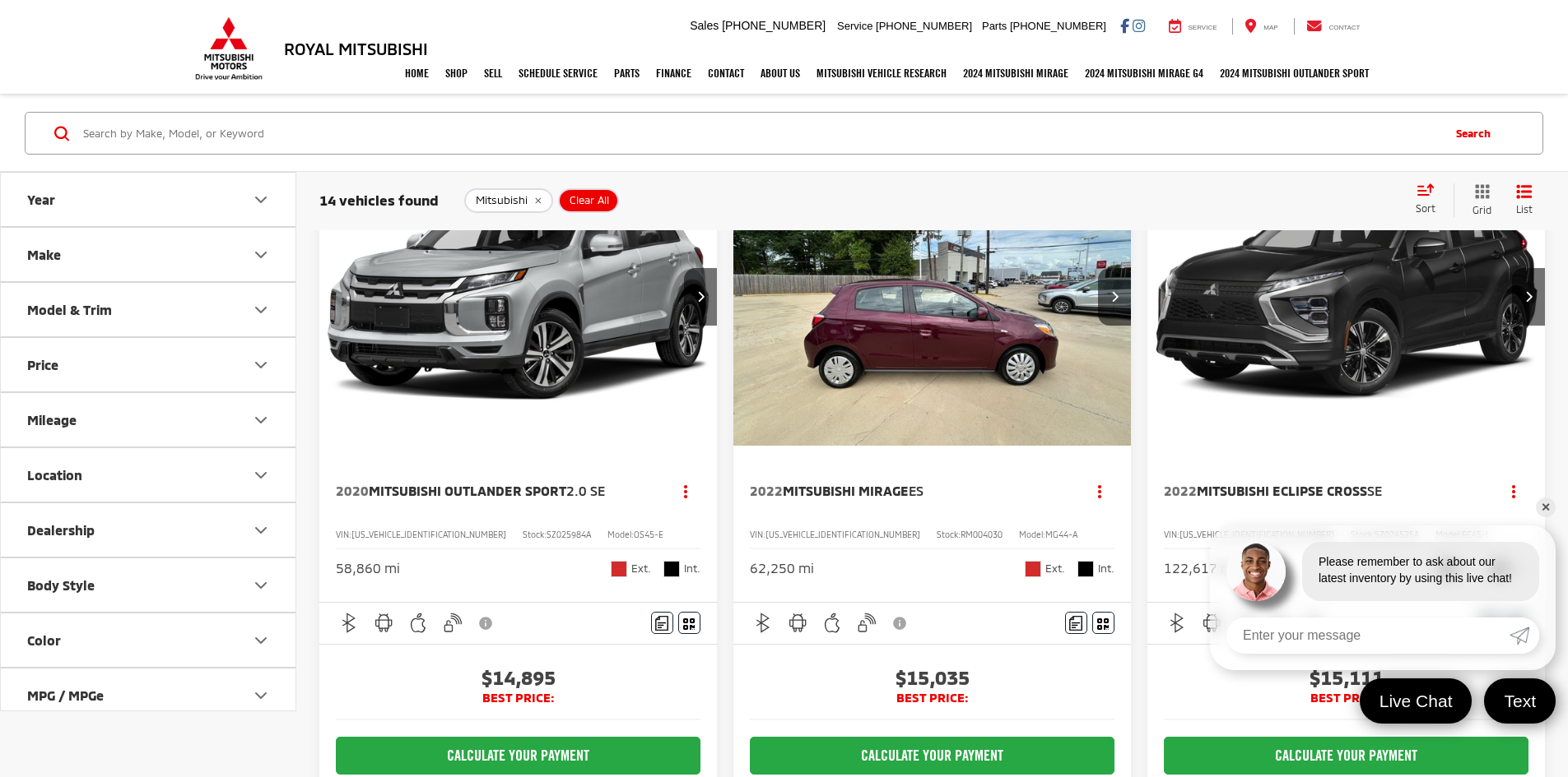
scroll to position [82, 0]
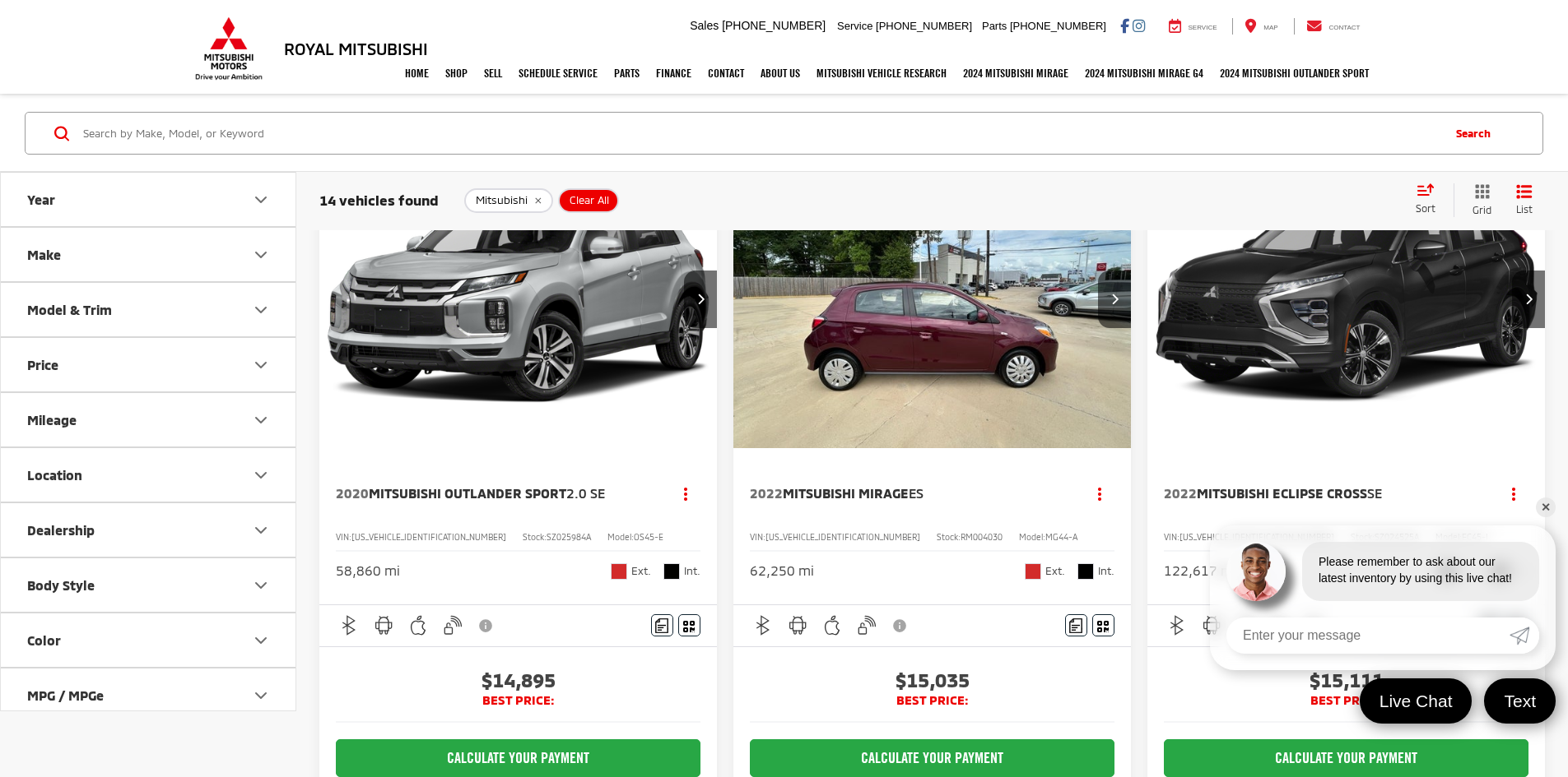
click at [473, 309] on img "2020 Mitsubishi Outlander Sport 2.0 SE 0" at bounding box center [518, 299] width 400 height 300
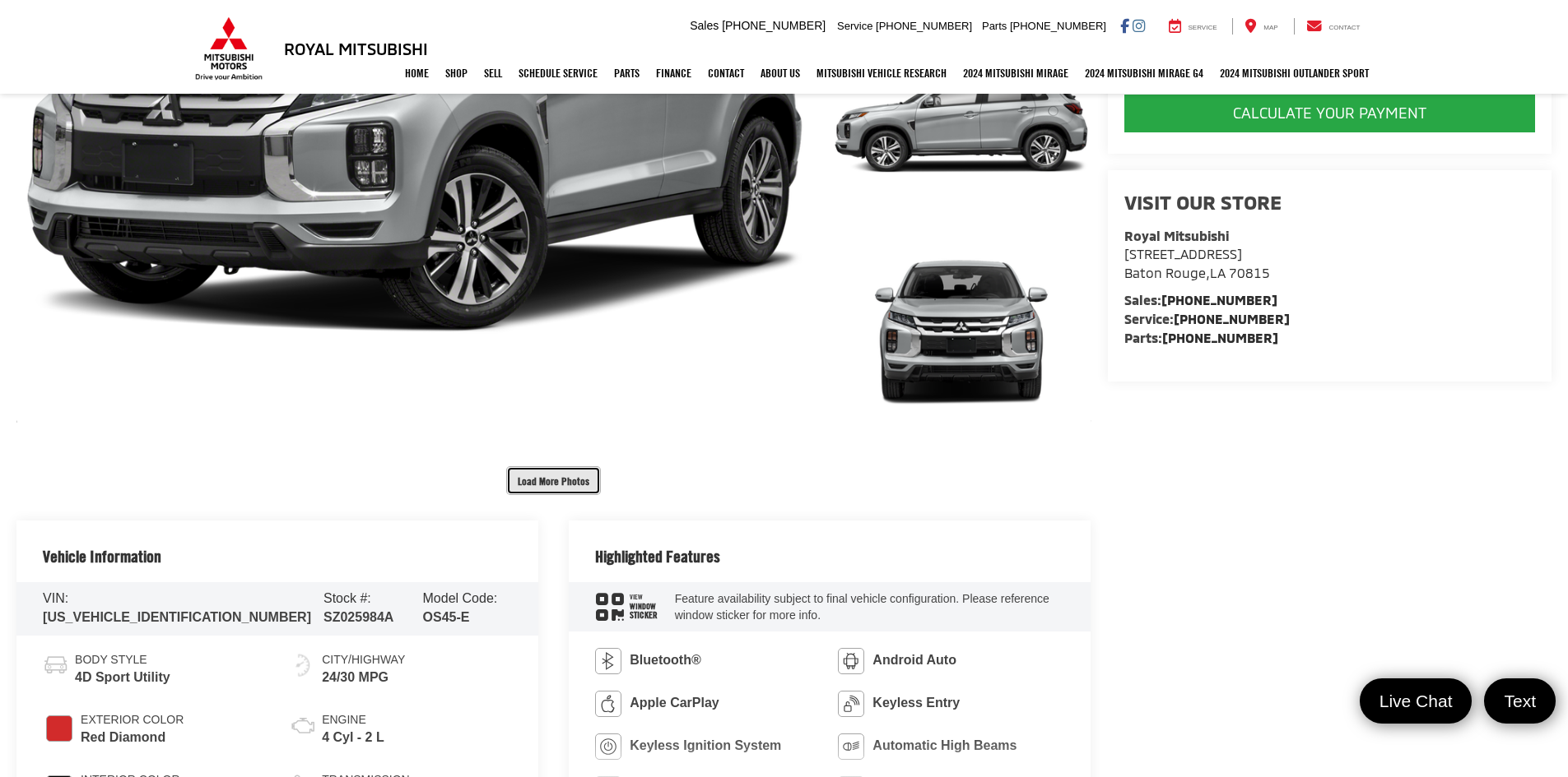
click at [545, 487] on button "Load More Photos" at bounding box center [553, 480] width 95 height 29
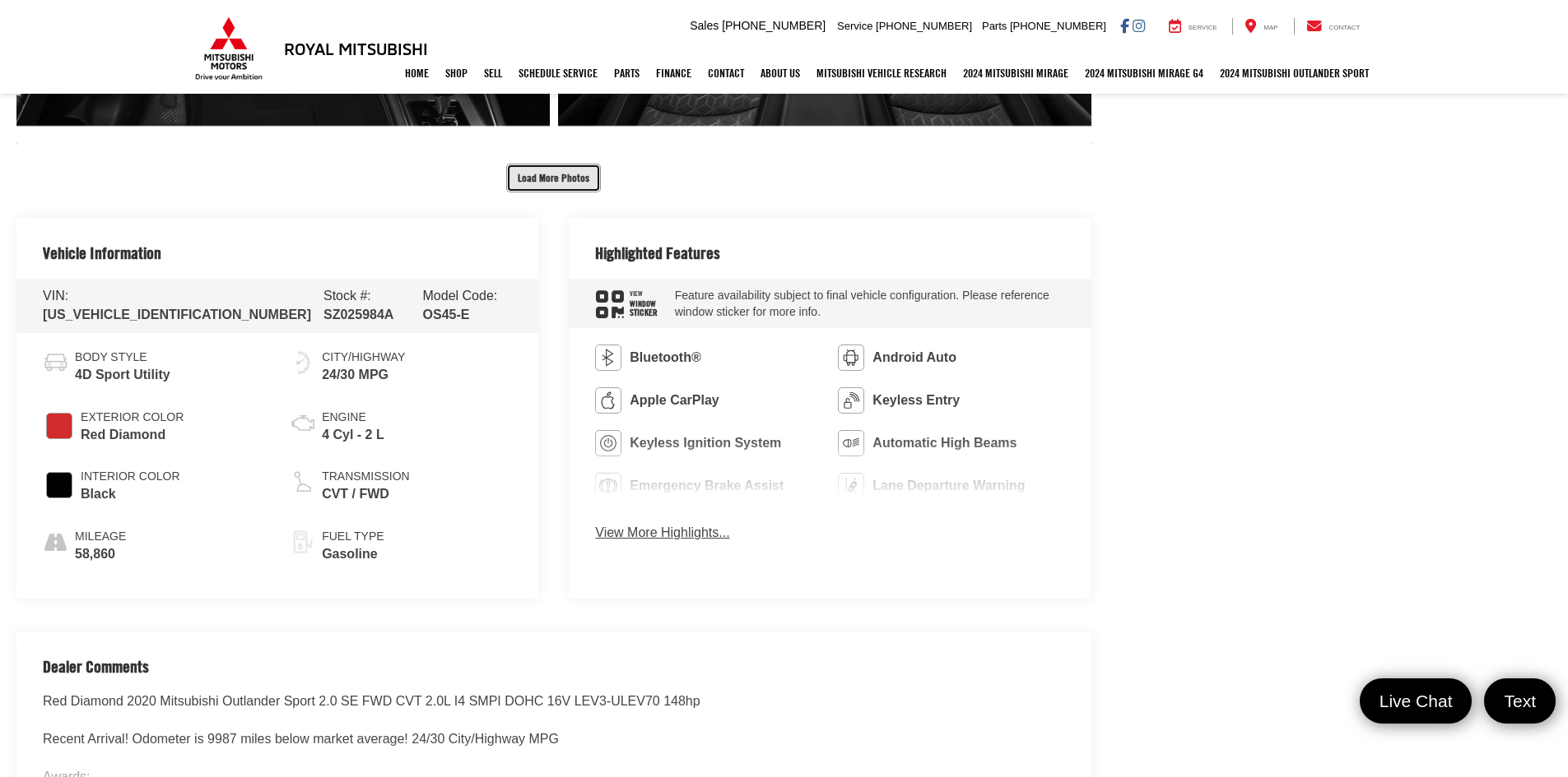
scroll to position [1480, 0]
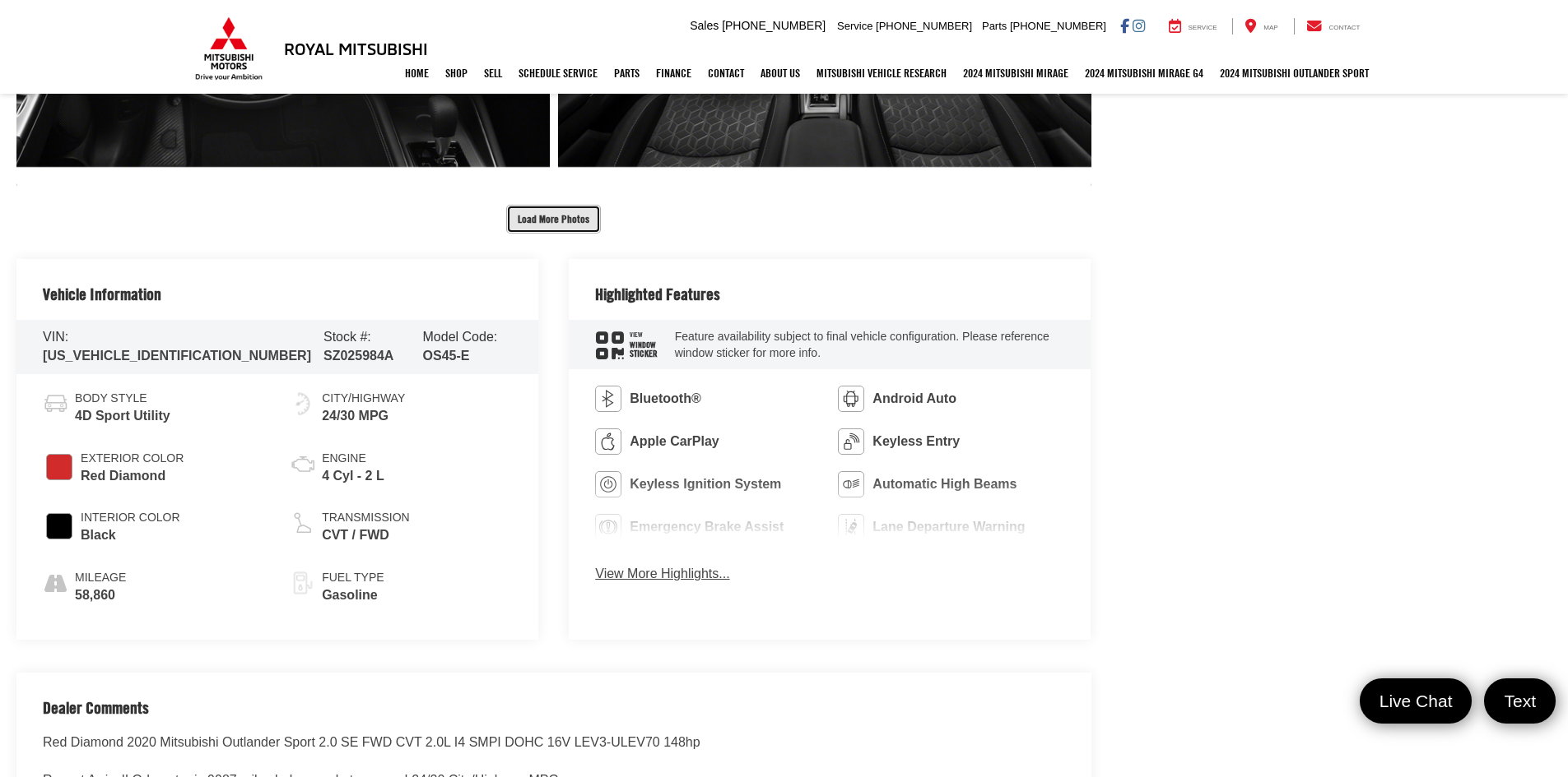
click at [560, 220] on button "Load More Photos" at bounding box center [553, 219] width 95 height 29
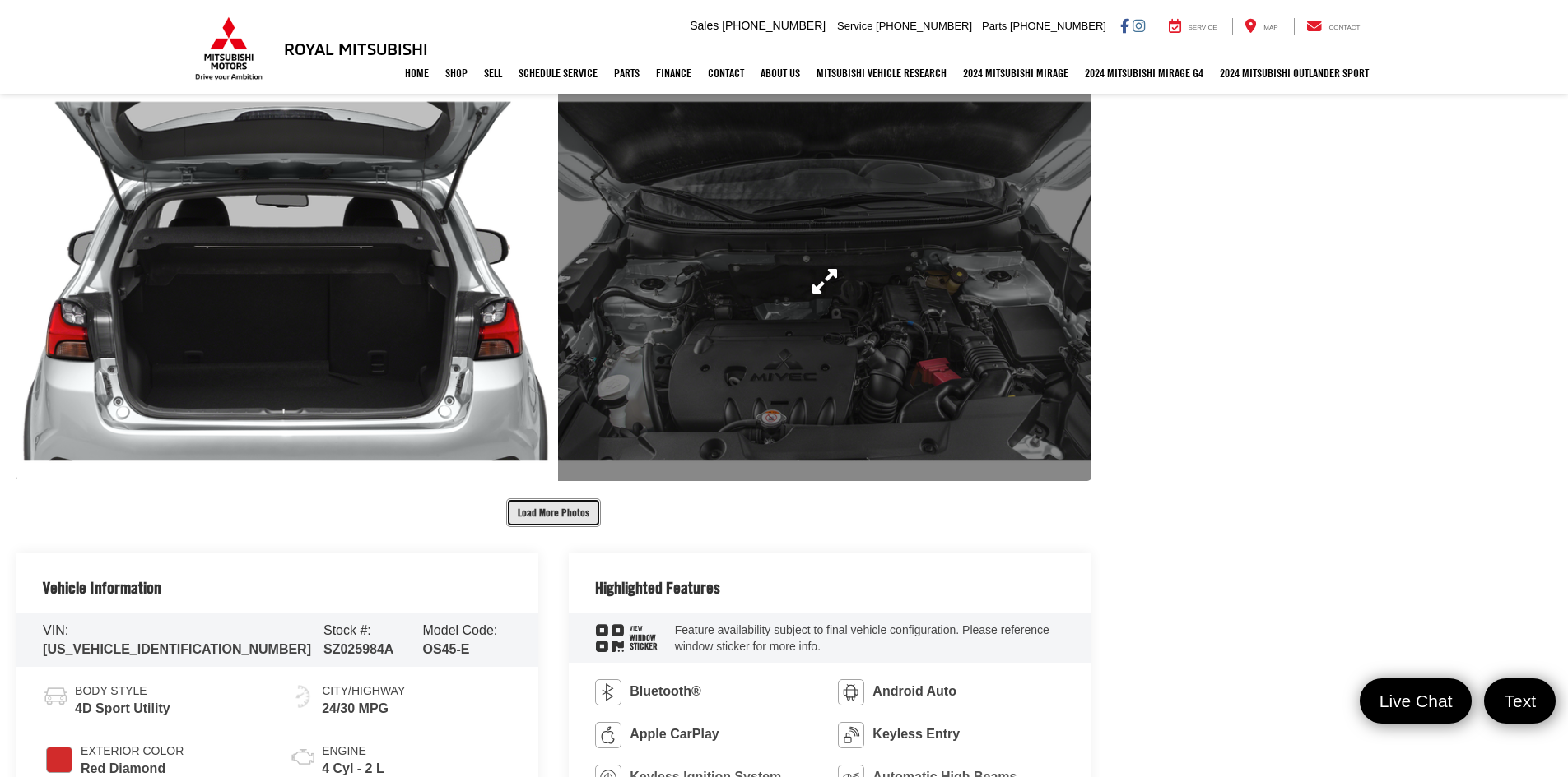
scroll to position [2056, 0]
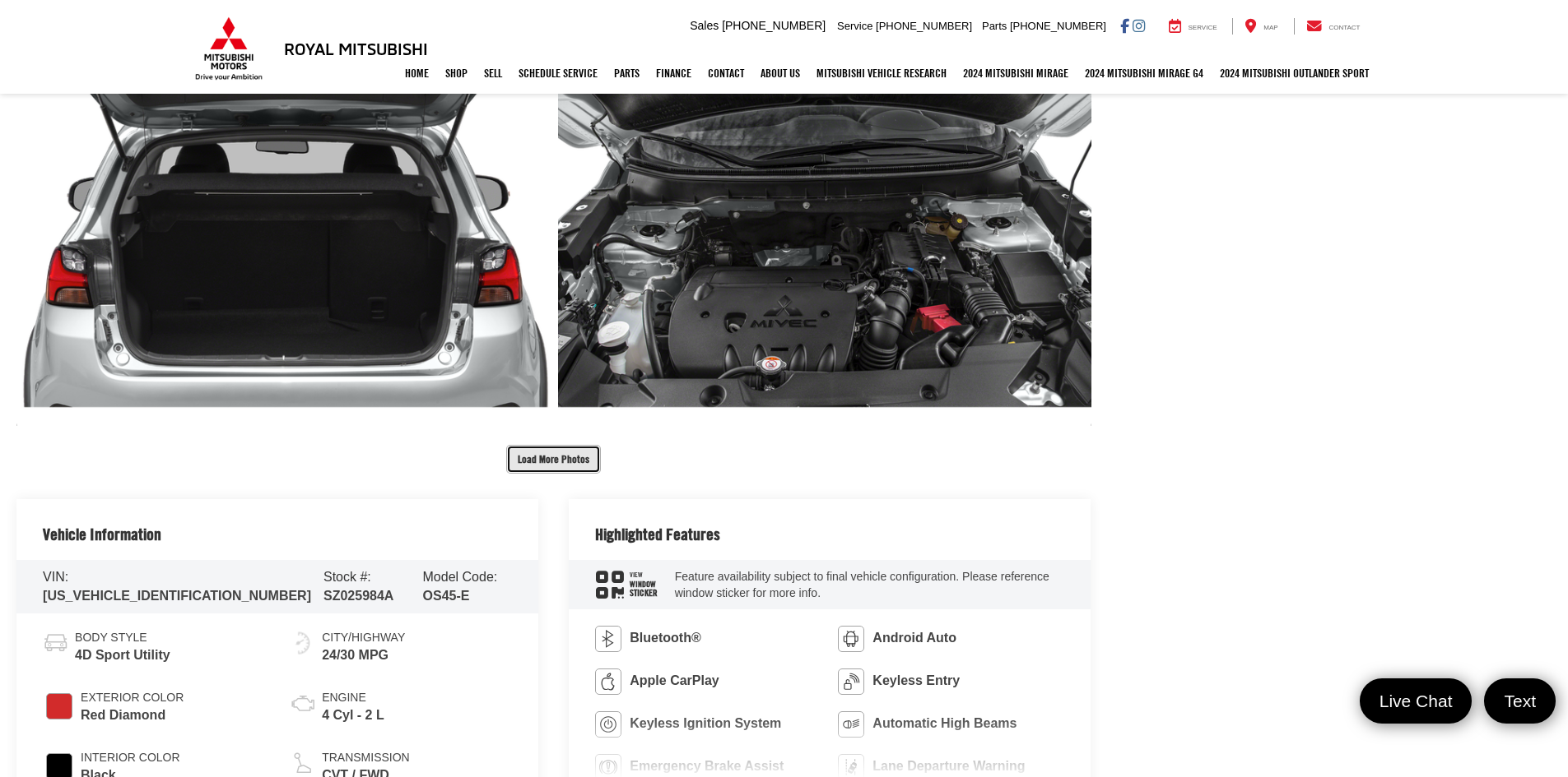
click at [561, 456] on button "Load More Photos" at bounding box center [553, 459] width 95 height 29
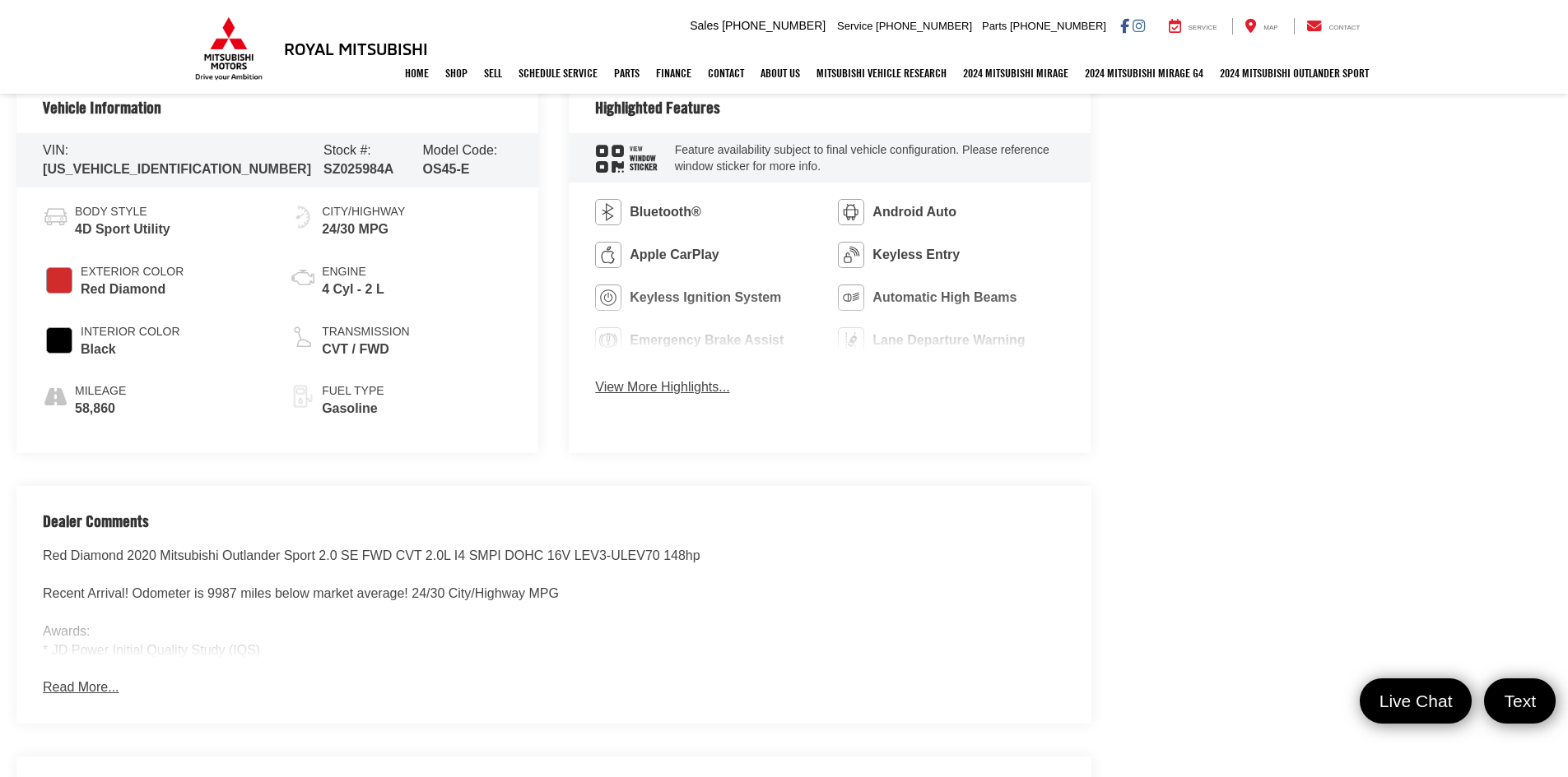
scroll to position [3290, 0]
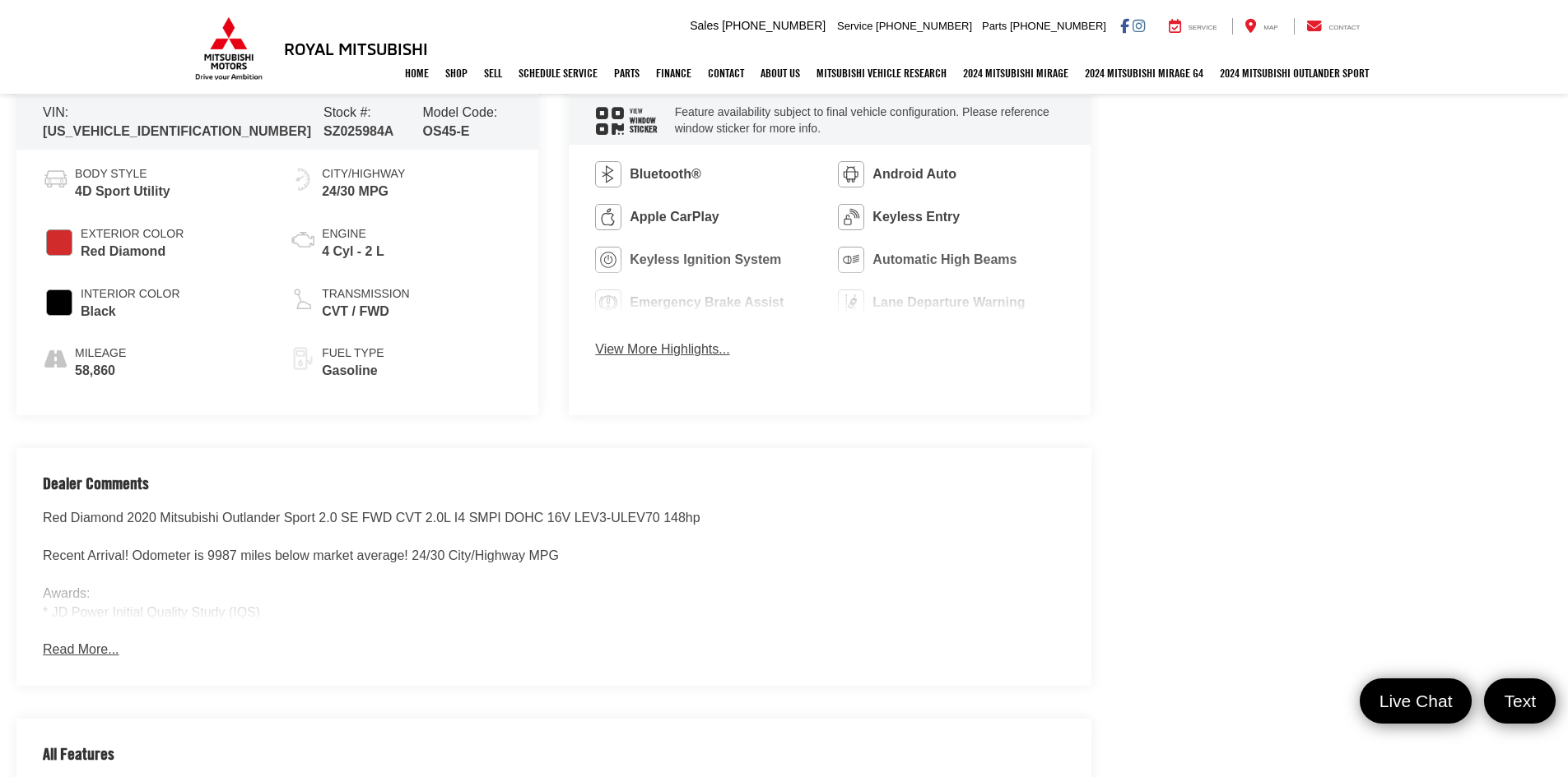
click at [66, 643] on button "Read More..." at bounding box center [81, 650] width 75 height 19
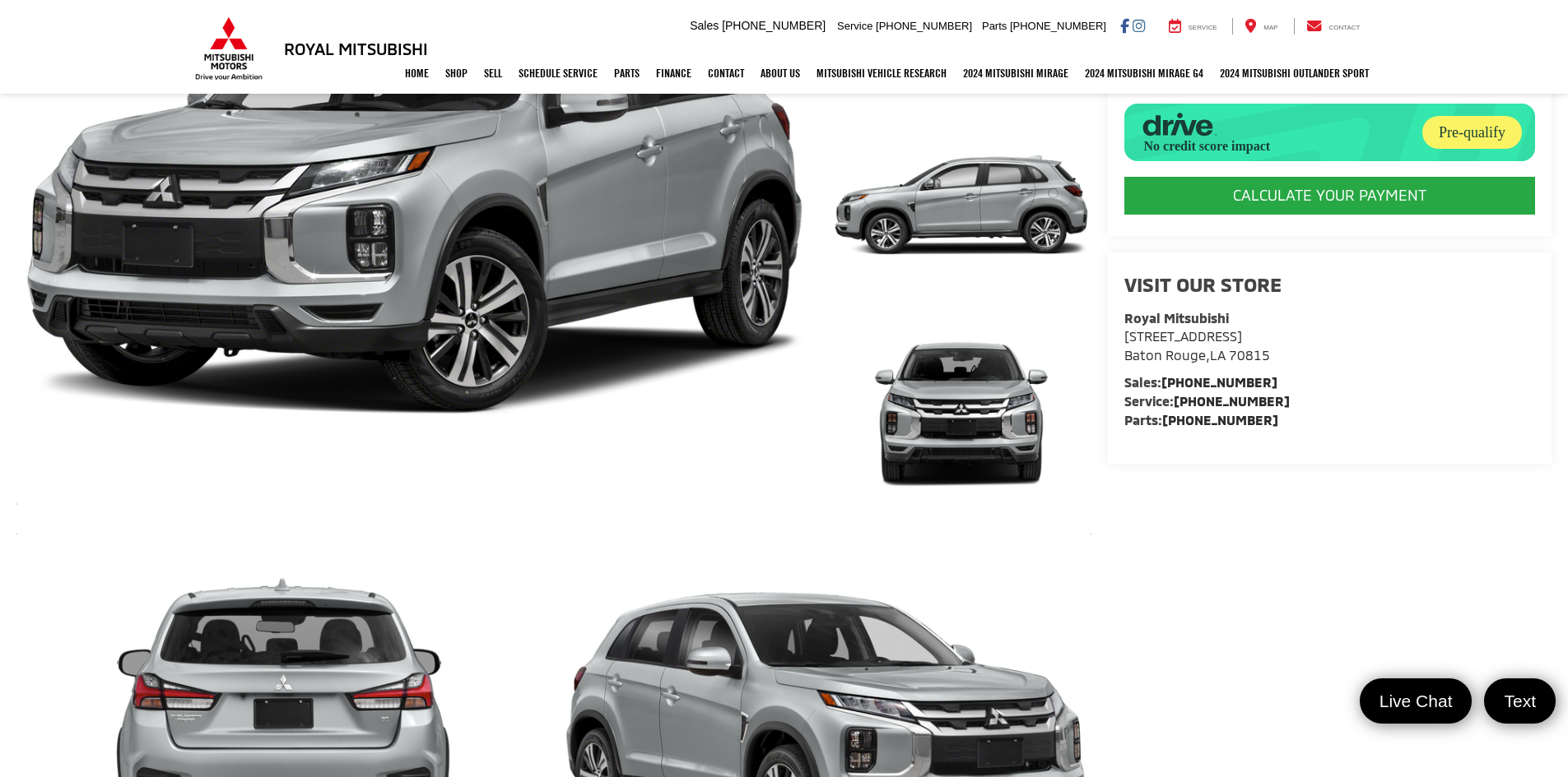
scroll to position [0, 0]
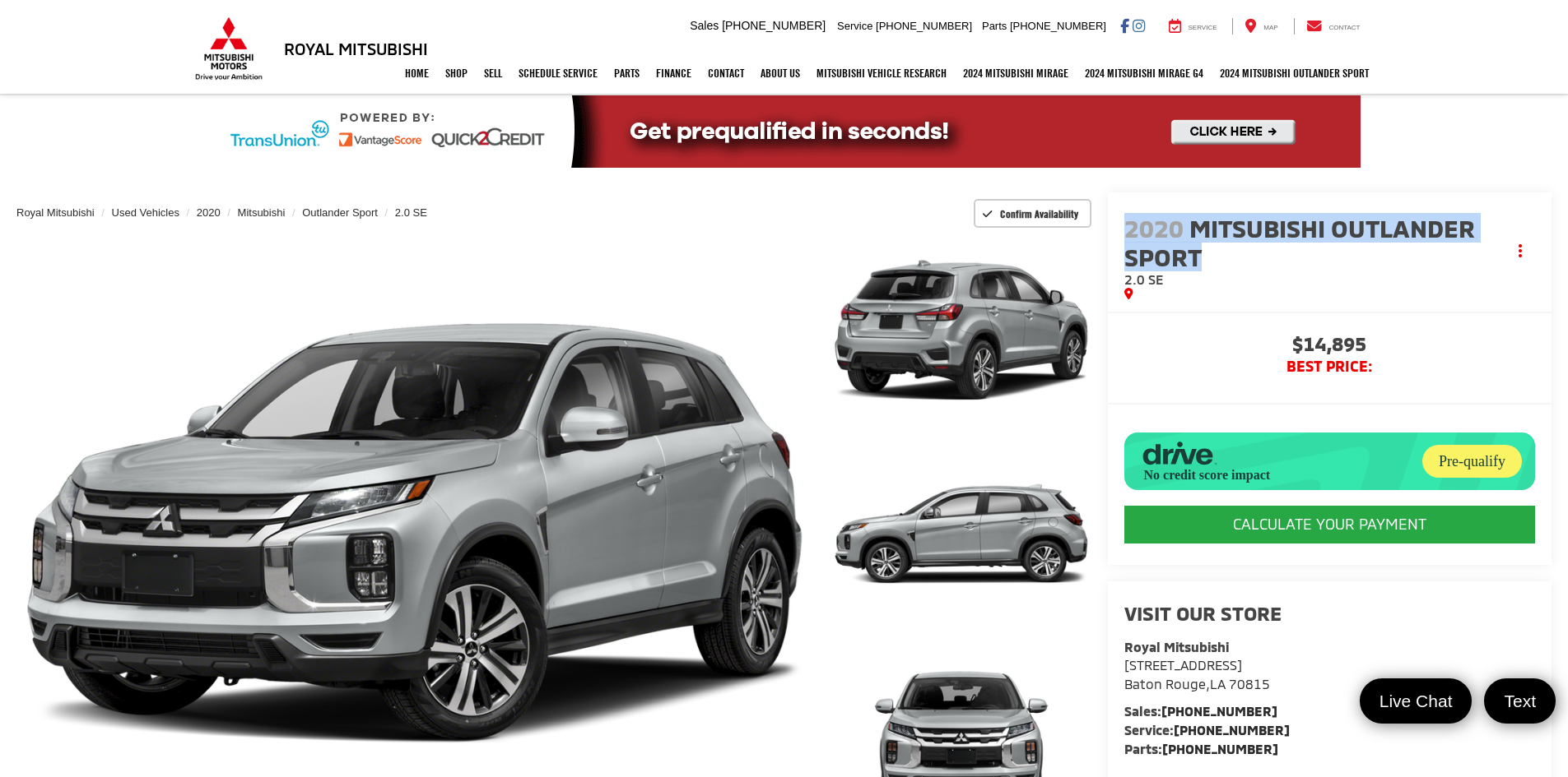
drag, startPoint x: 1243, startPoint y: 258, endPoint x: 1119, endPoint y: 232, distance: 126.7
click at [1119, 232] on div "2020 Mitsubishi Outlander Sport 2.0 SE Copy Link Share Print" at bounding box center [1330, 252] width 445 height 119
copy span "2020 Mitsubishi Outlander Sport"
